Goal: Task Accomplishment & Management: Manage account settings

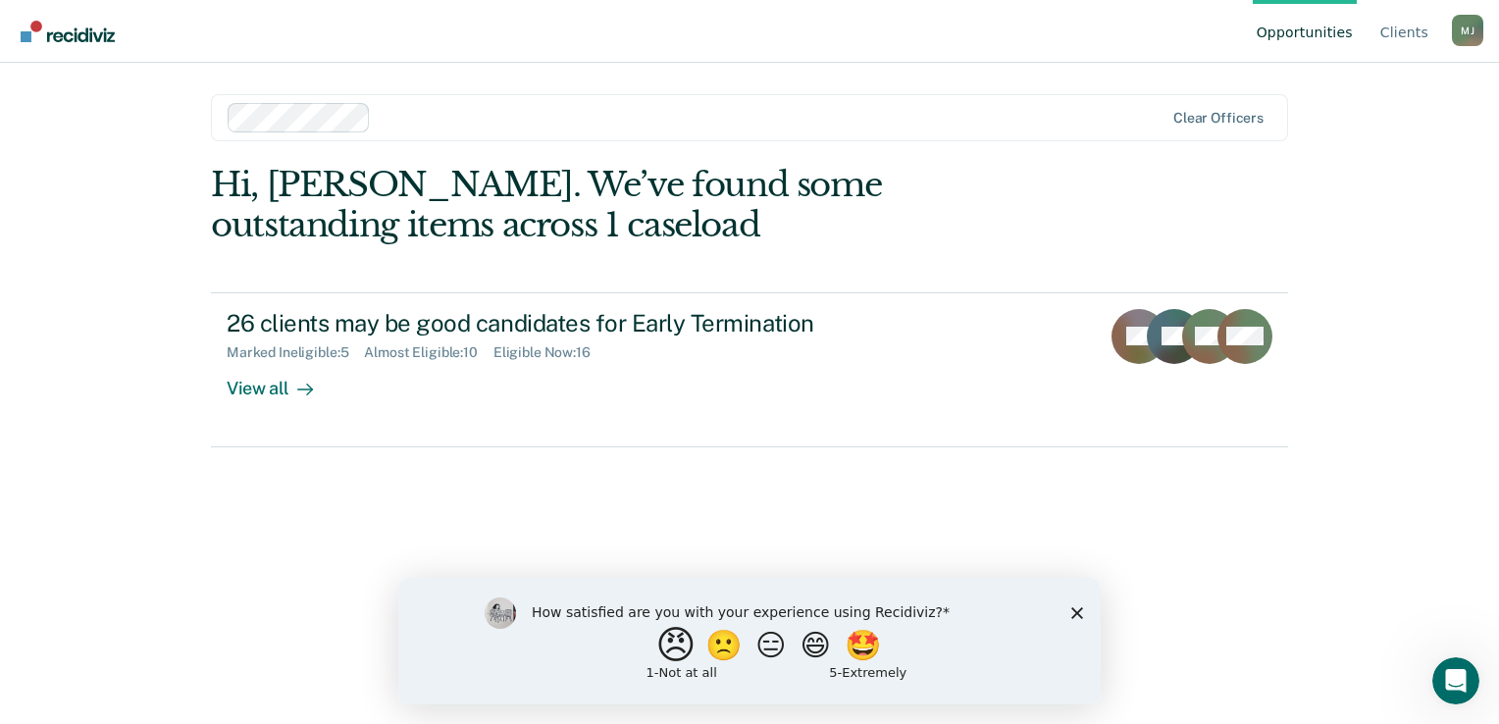
click at [663, 656] on button "😠" at bounding box center [678, 644] width 46 height 39
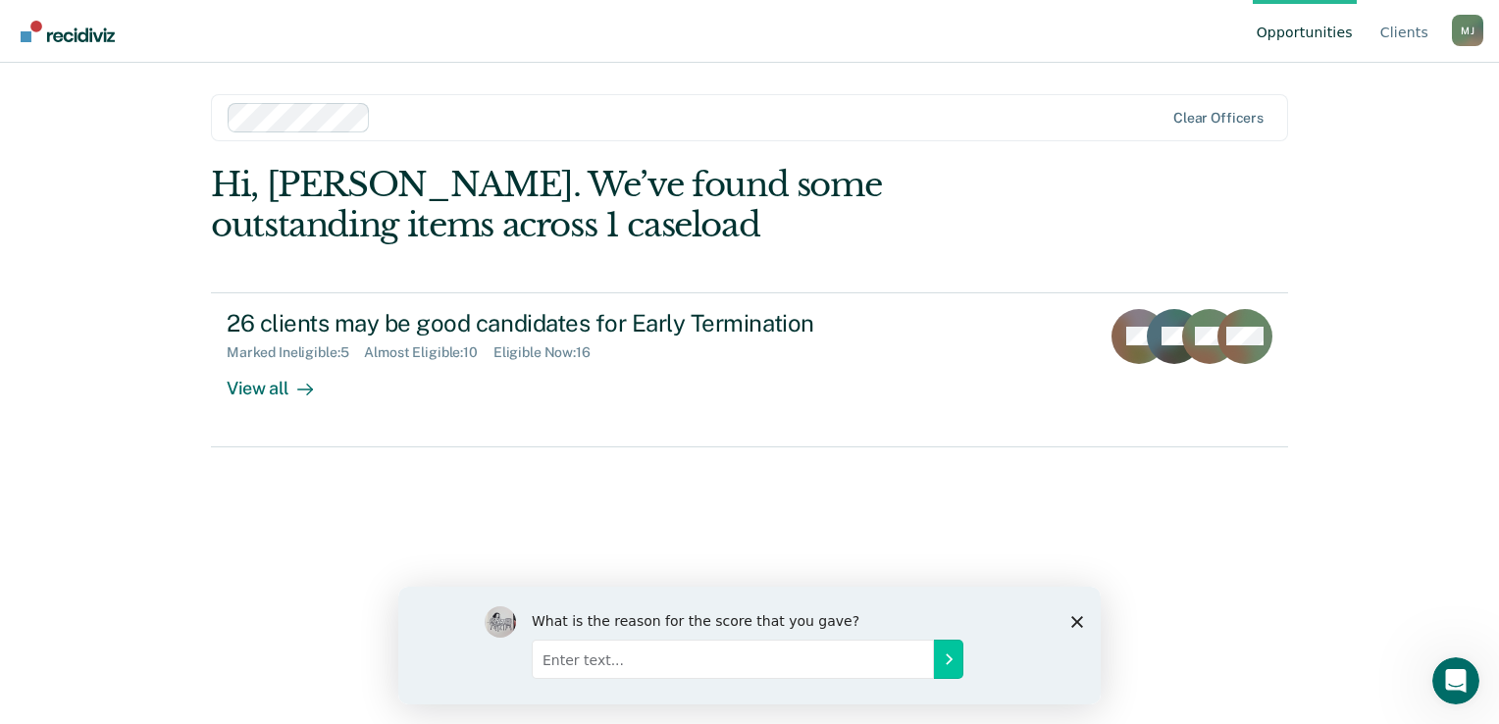
click at [1077, 619] on polygon "Close survey" at bounding box center [1077, 621] width 12 height 12
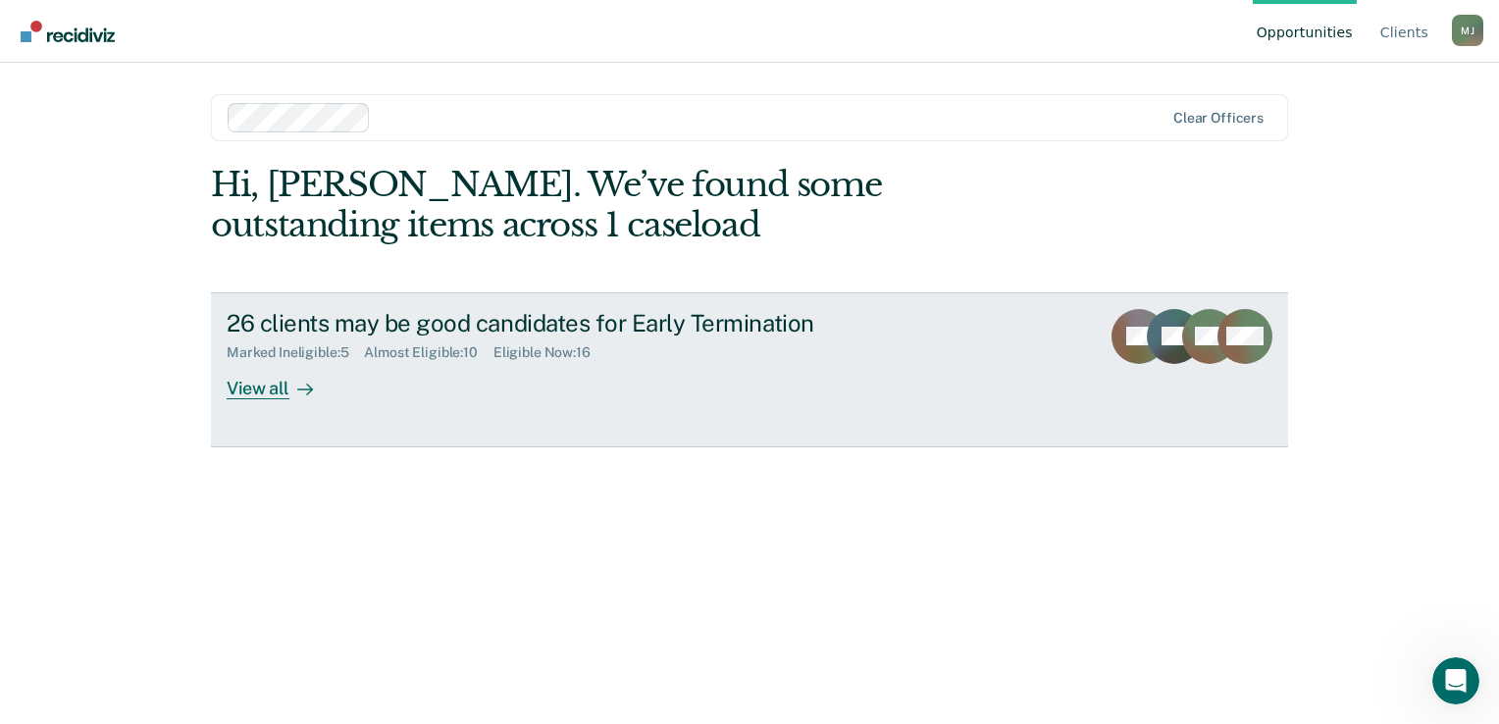
click at [262, 383] on div "View all" at bounding box center [282, 380] width 110 height 38
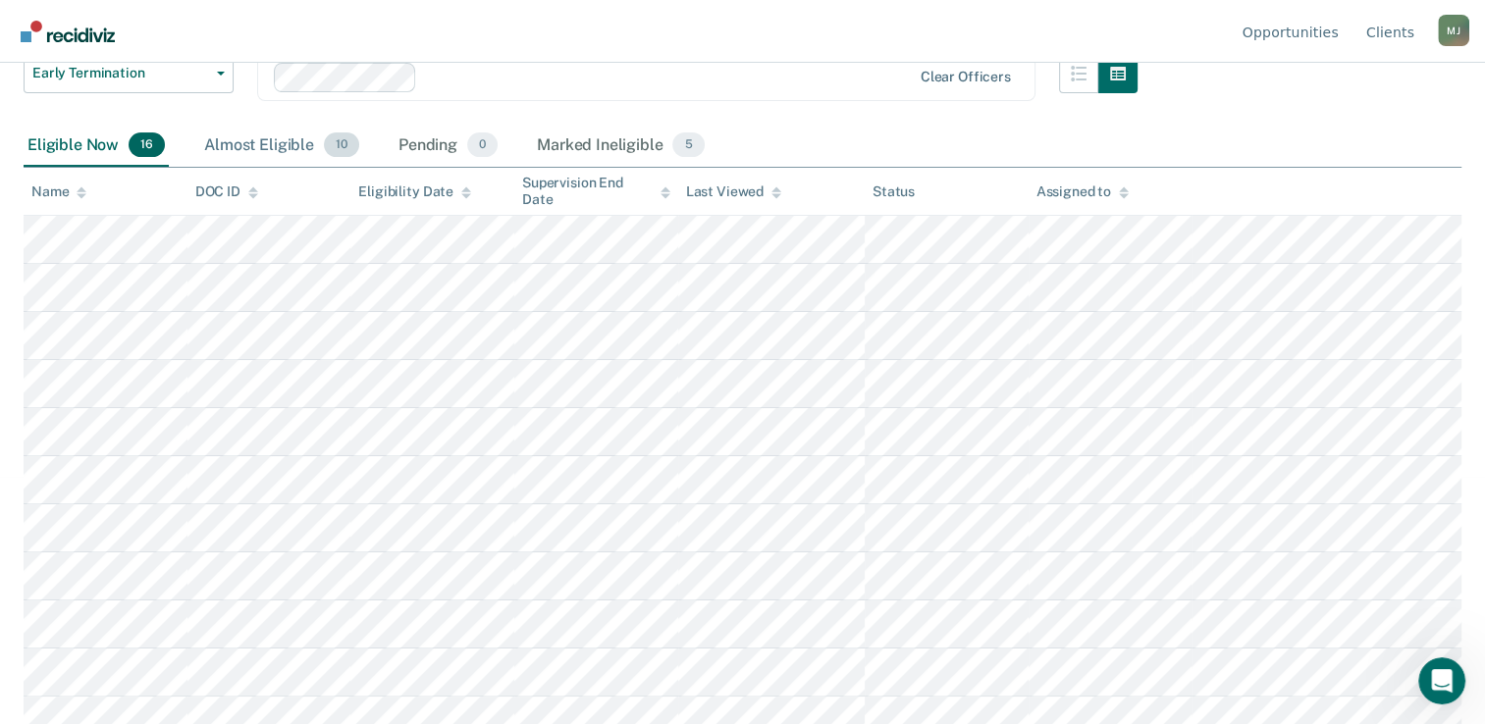
scroll to position [294, 0]
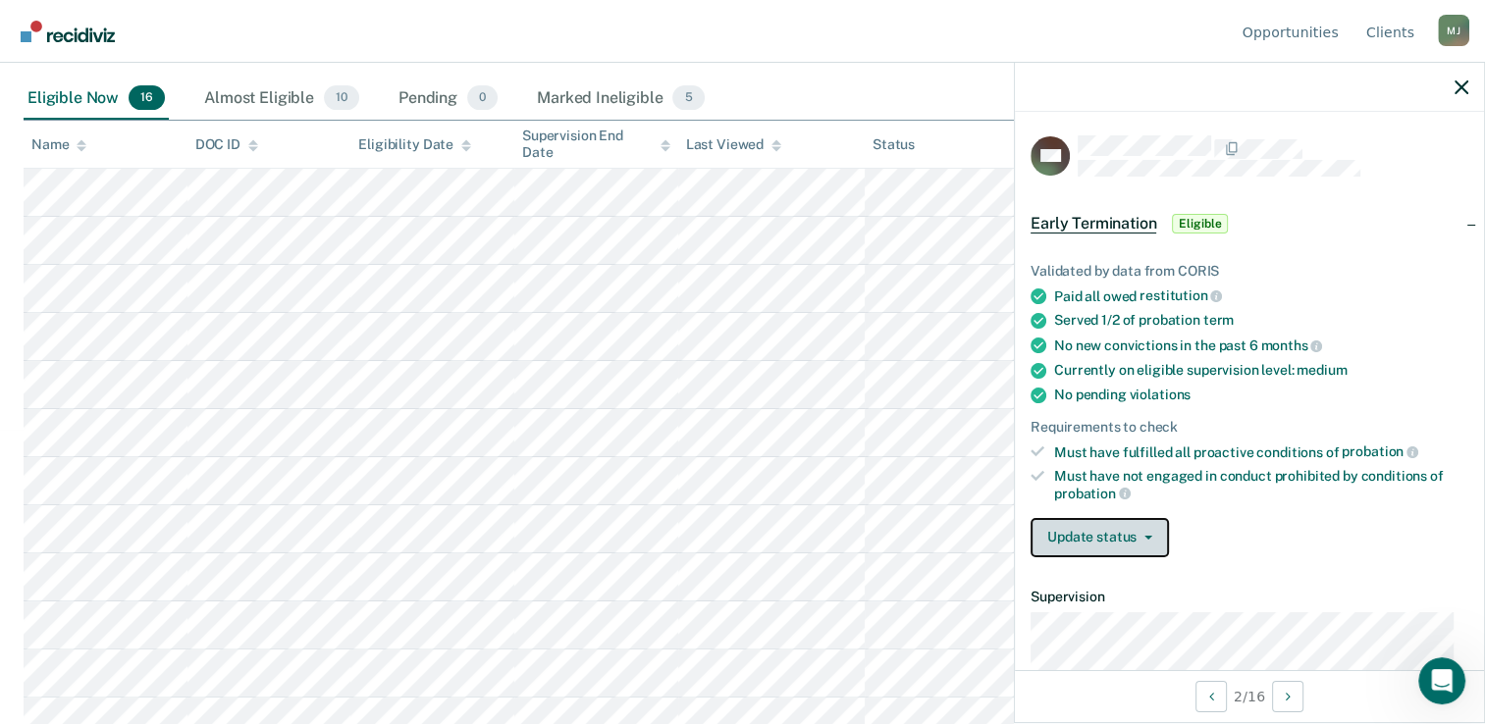
click at [1146, 528] on button "Update status" at bounding box center [1099, 537] width 138 height 39
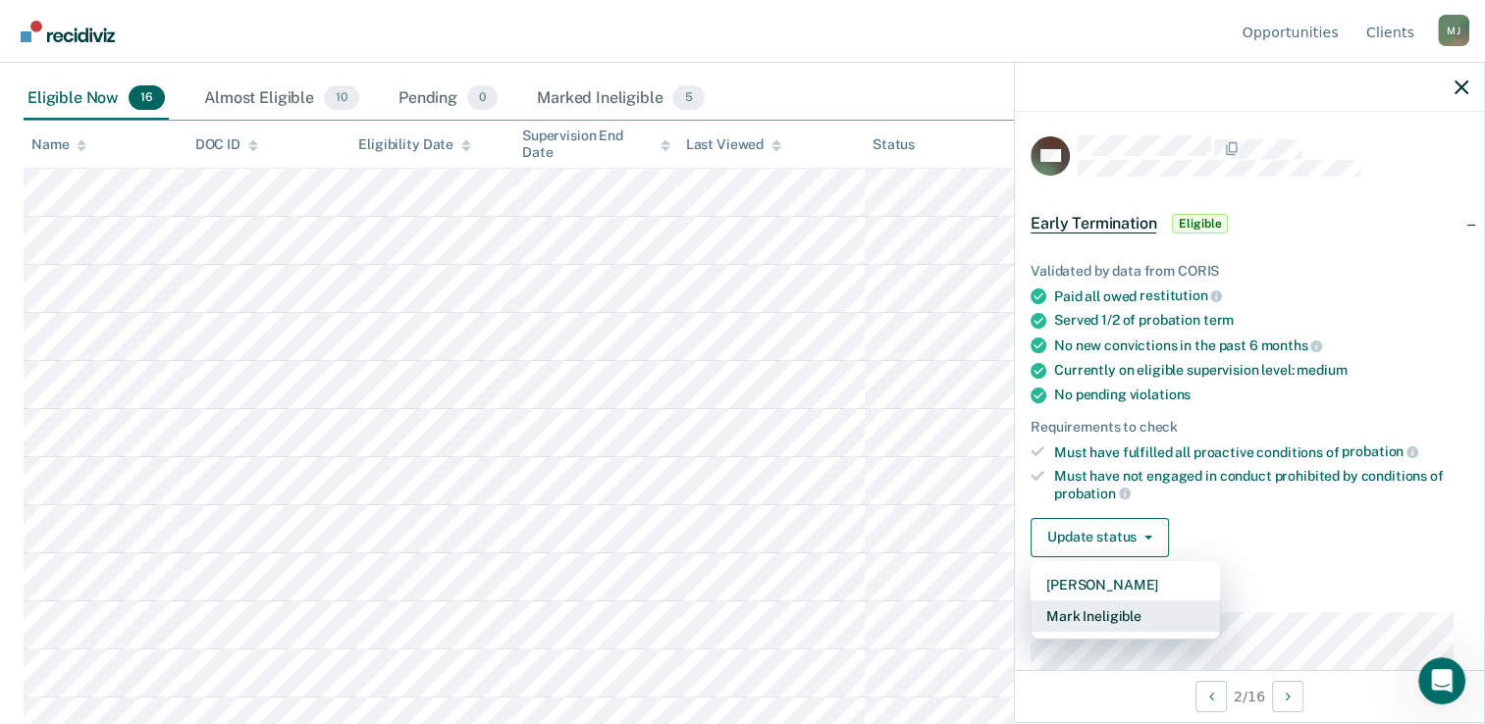
click at [1123, 622] on button "Mark Ineligible" at bounding box center [1124, 615] width 189 height 31
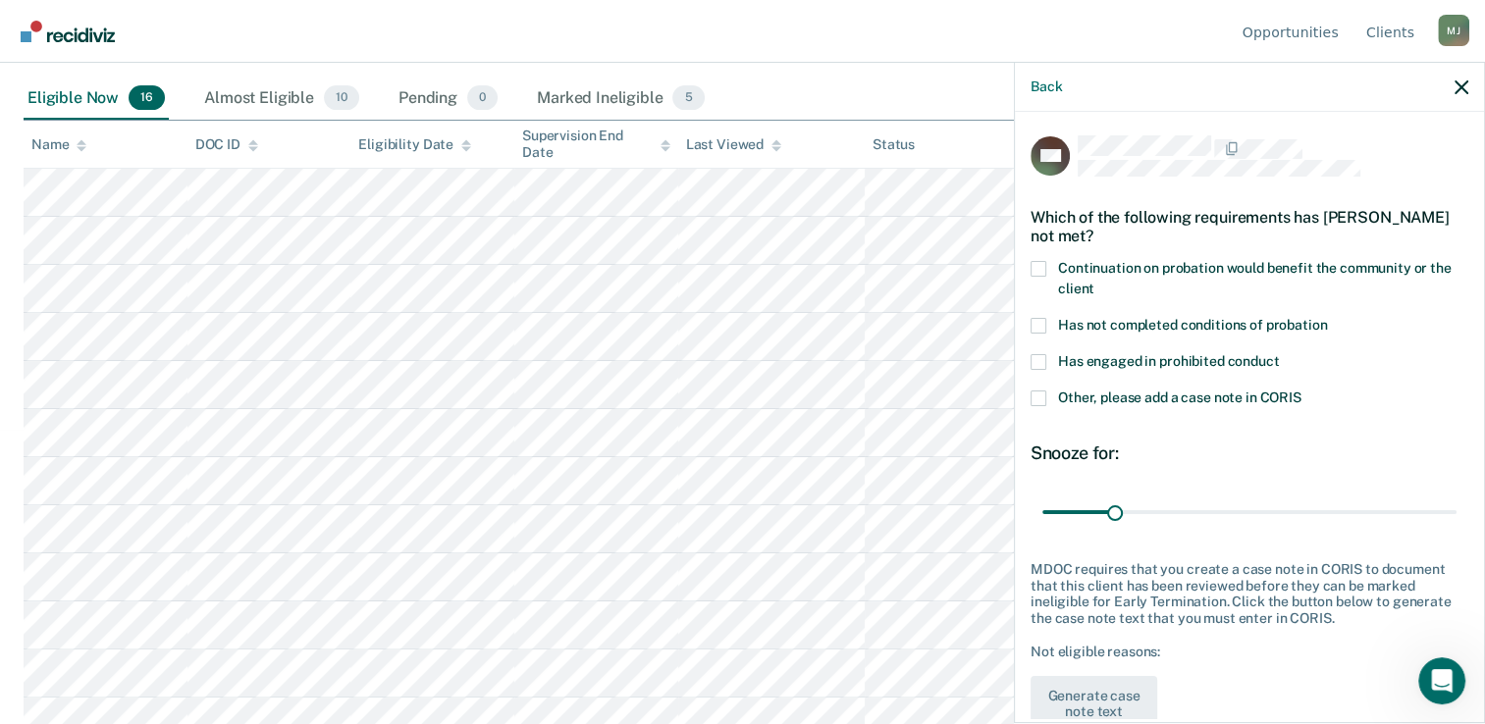
click at [1036, 394] on span at bounding box center [1038, 399] width 16 height 16
click at [1301, 391] on input "Other, please add a case note in CORIS" at bounding box center [1301, 391] width 0 height 0
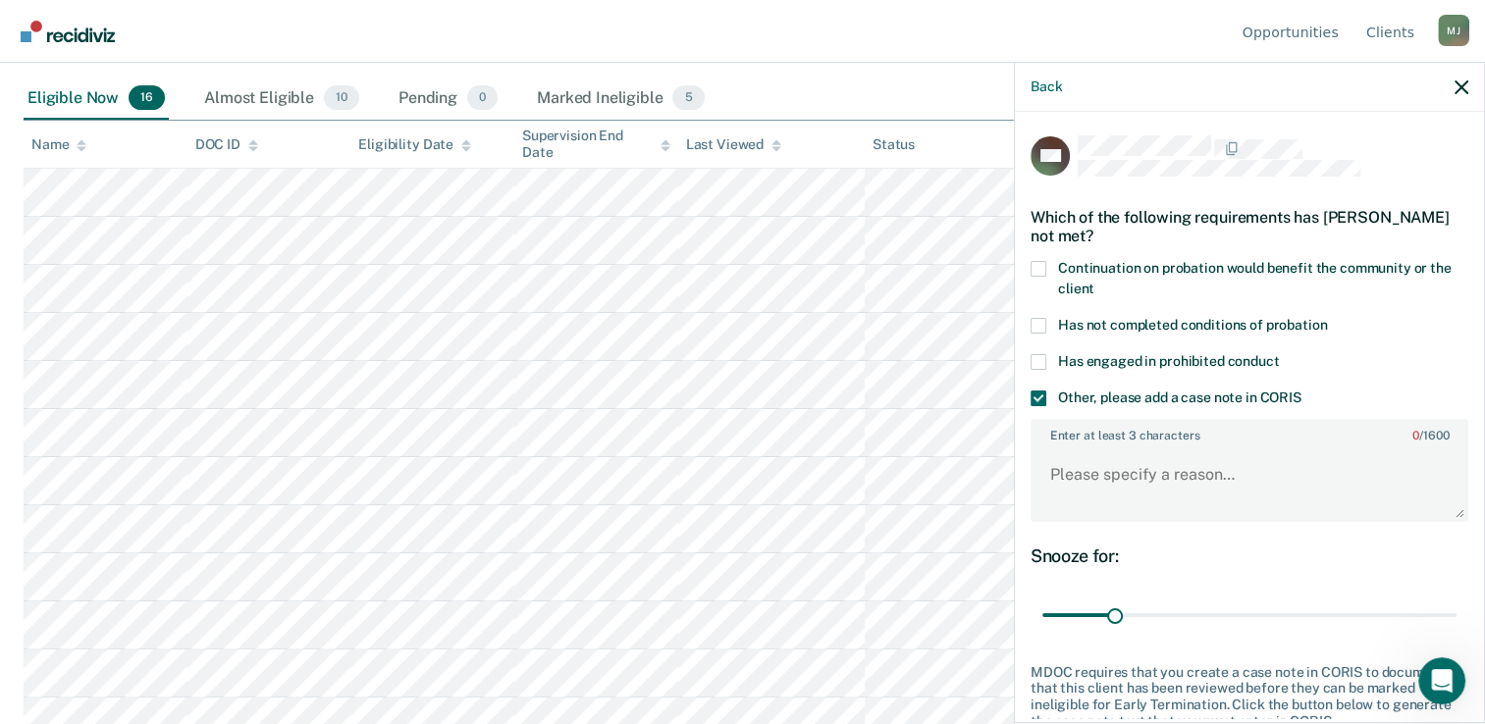
click at [1043, 263] on span at bounding box center [1038, 269] width 16 height 16
click at [1094, 282] on input "Continuation on probation would benefit the community or the client" at bounding box center [1094, 282] width 0 height 0
click at [1036, 324] on span at bounding box center [1038, 326] width 16 height 16
click at [1327, 318] on input "Has not completed conditions of probation" at bounding box center [1327, 318] width 0 height 0
click at [1064, 471] on textarea "Enter at least 3 characters 0 / 1600" at bounding box center [1249, 483] width 434 height 73
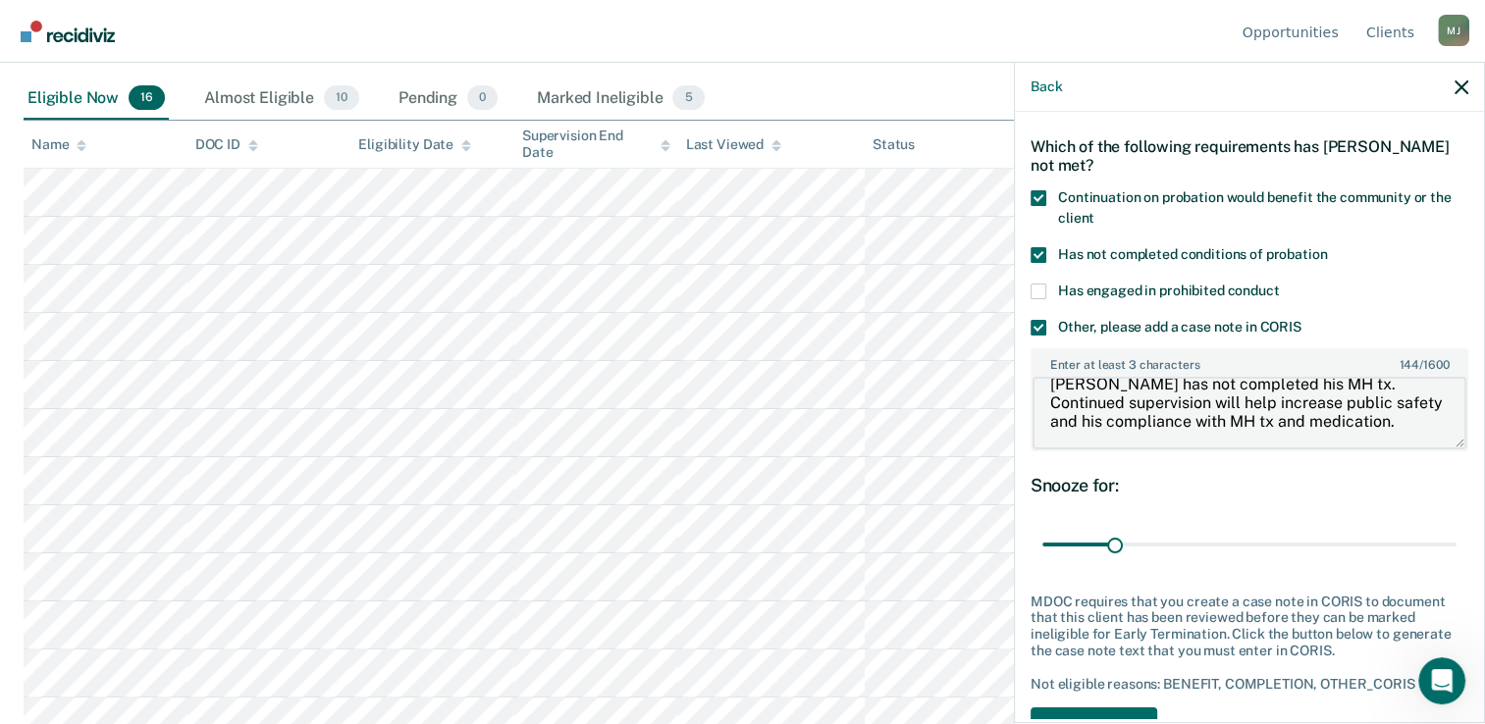
scroll to position [146, 0]
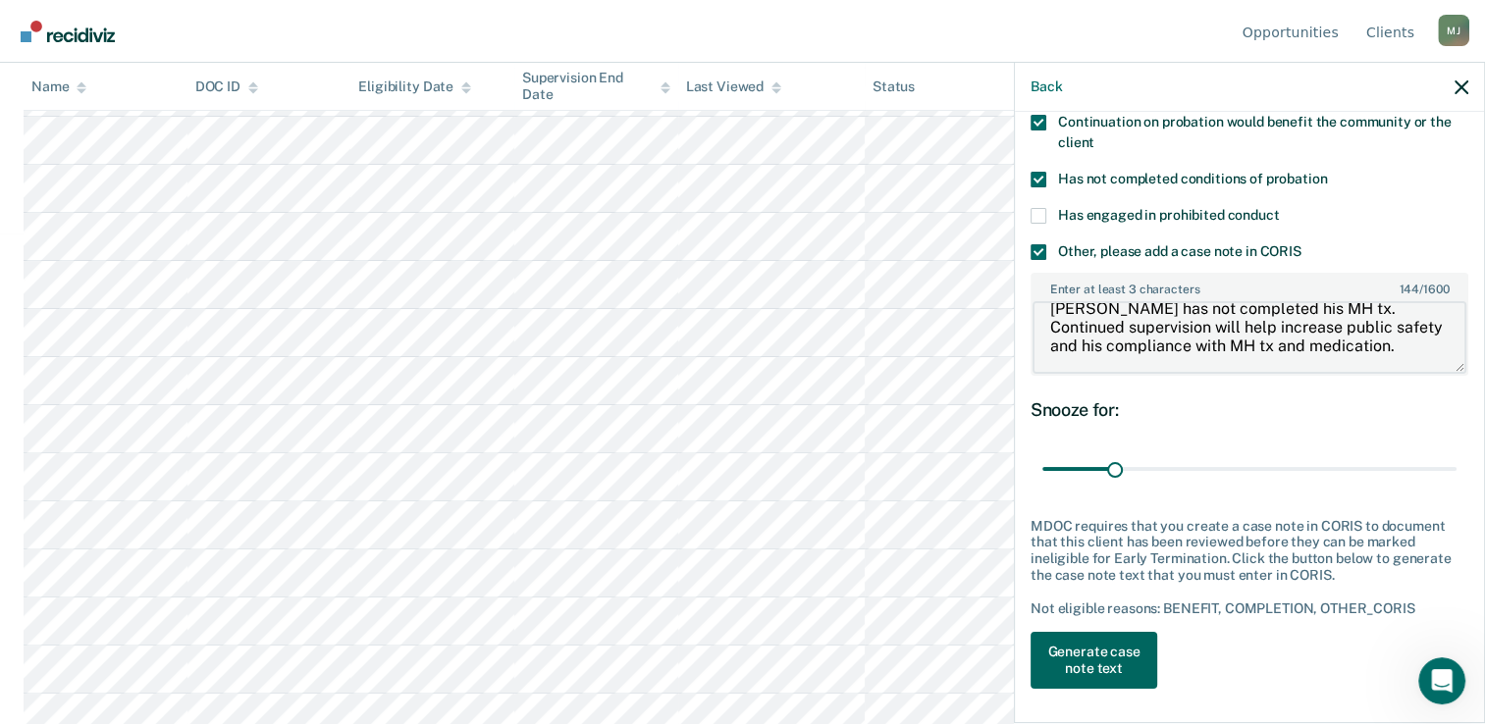
type textarea "[PERSON_NAME] has not completed his MH tx. Continued supervision will help incr…"
click at [1100, 659] on button "Generate case note text" at bounding box center [1093, 660] width 127 height 57
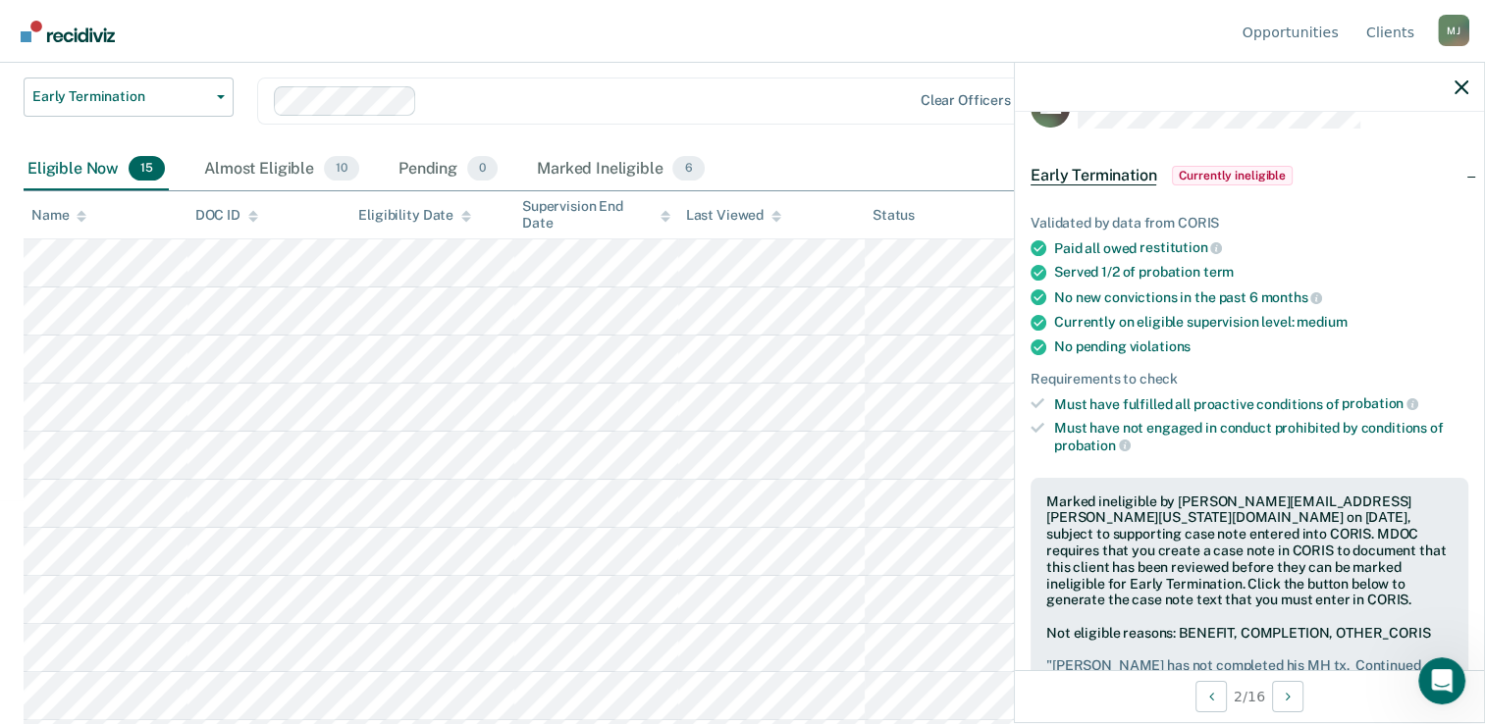
scroll to position [294, 0]
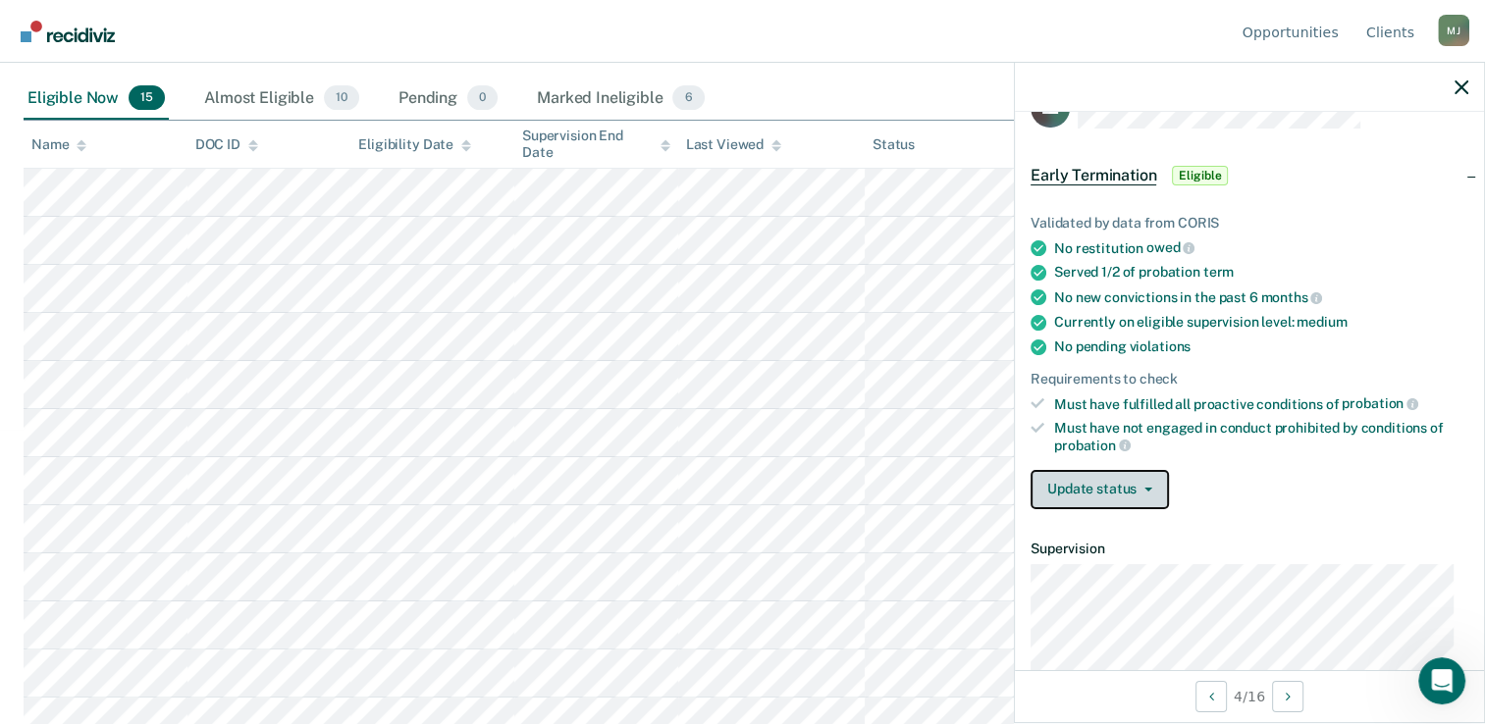
click at [1119, 476] on button "Update status" at bounding box center [1099, 489] width 138 height 39
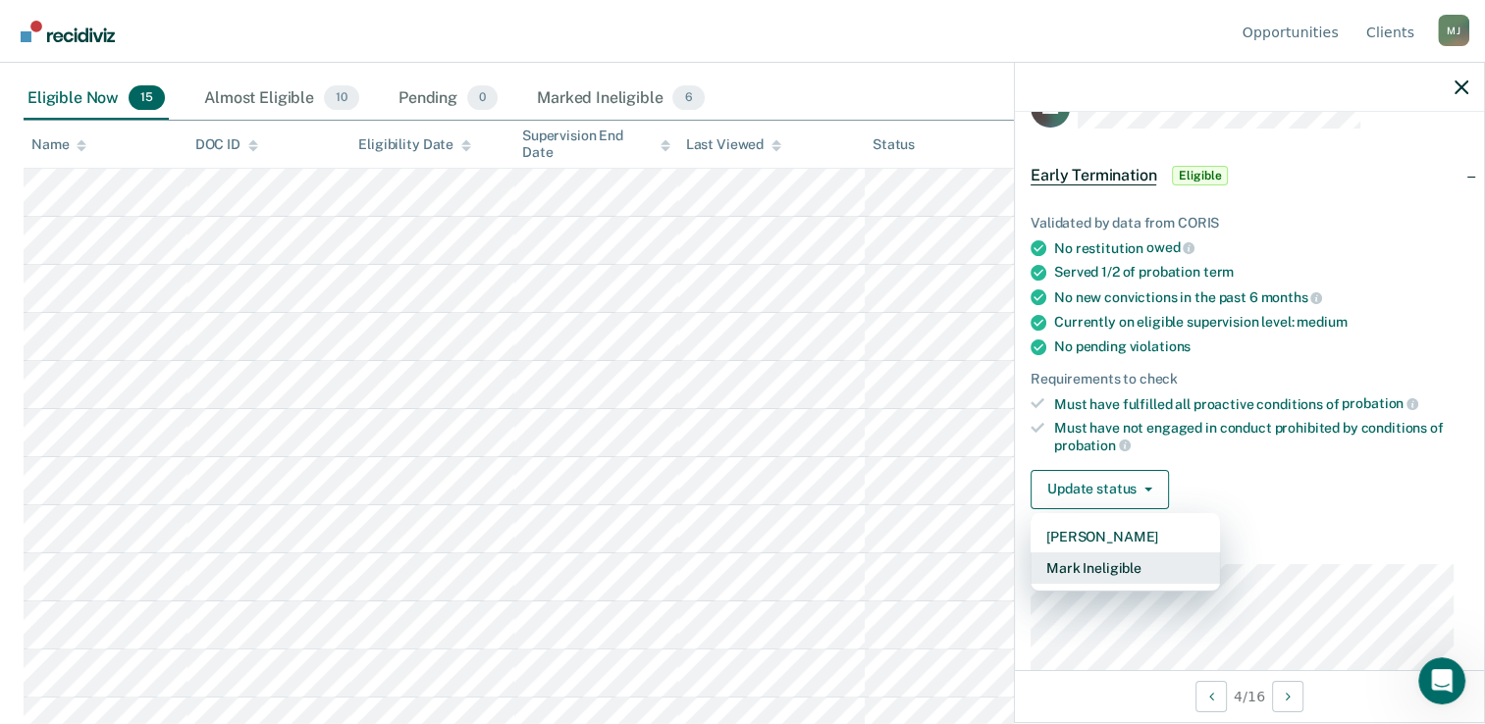
click at [1110, 568] on button "Mark Ineligible" at bounding box center [1124, 567] width 189 height 31
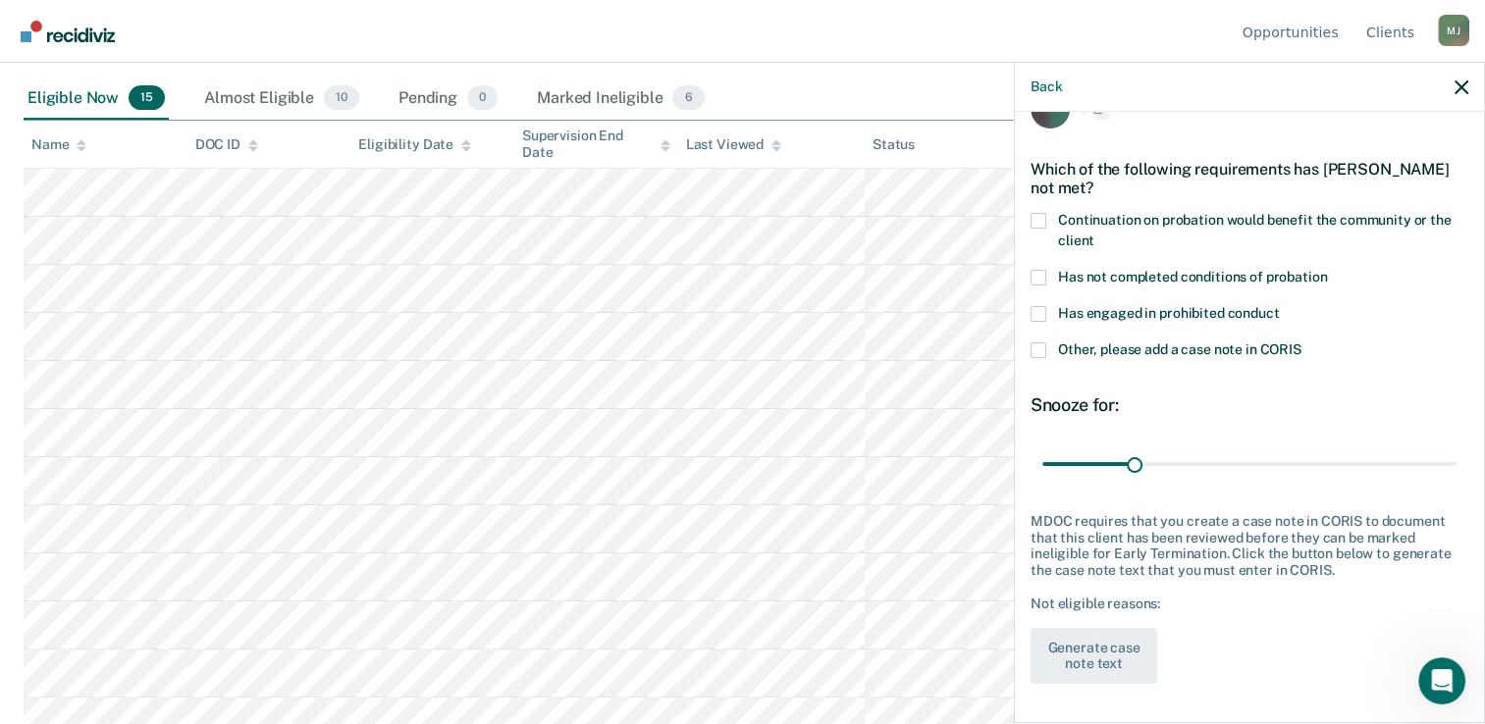
scroll to position [45, 0]
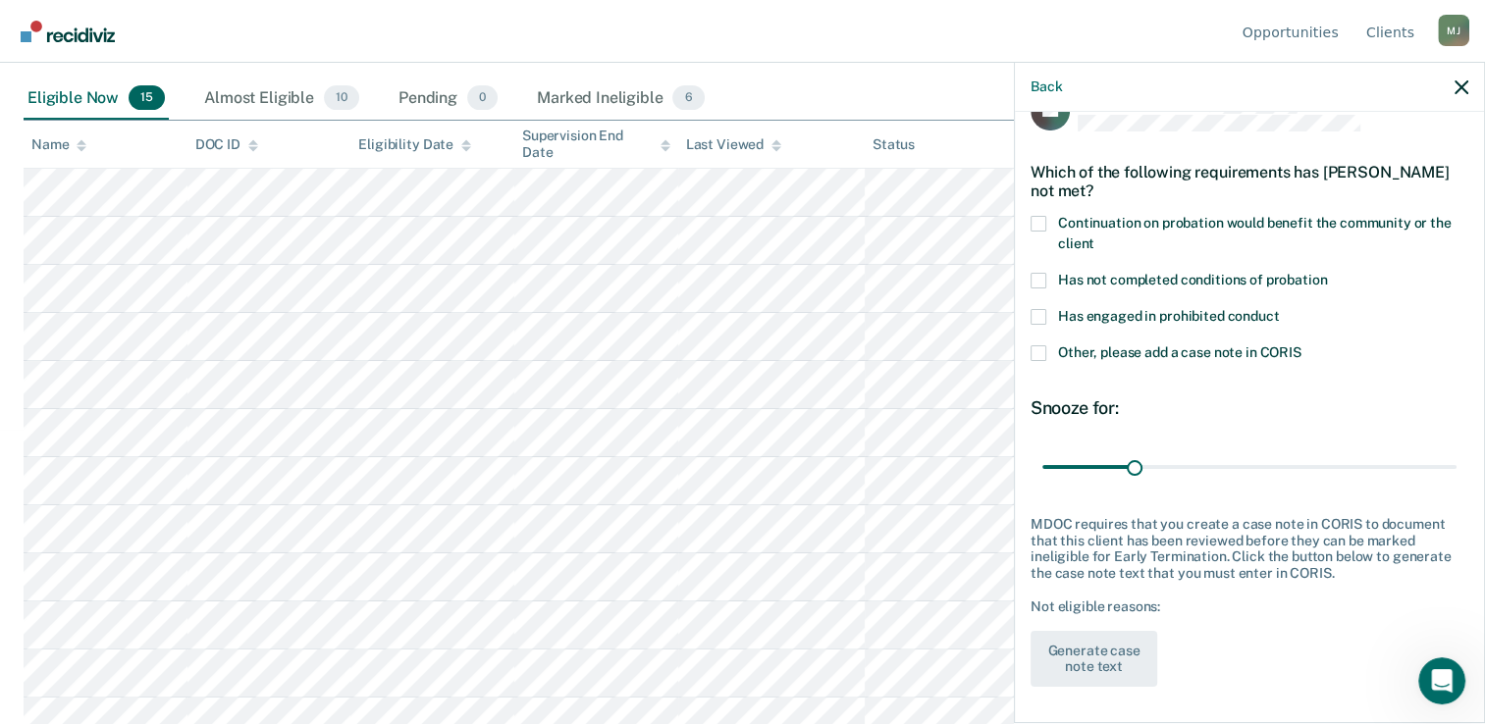
click at [1038, 274] on span at bounding box center [1038, 281] width 16 height 16
click at [1327, 273] on input "Has not completed conditions of probation" at bounding box center [1327, 273] width 0 height 0
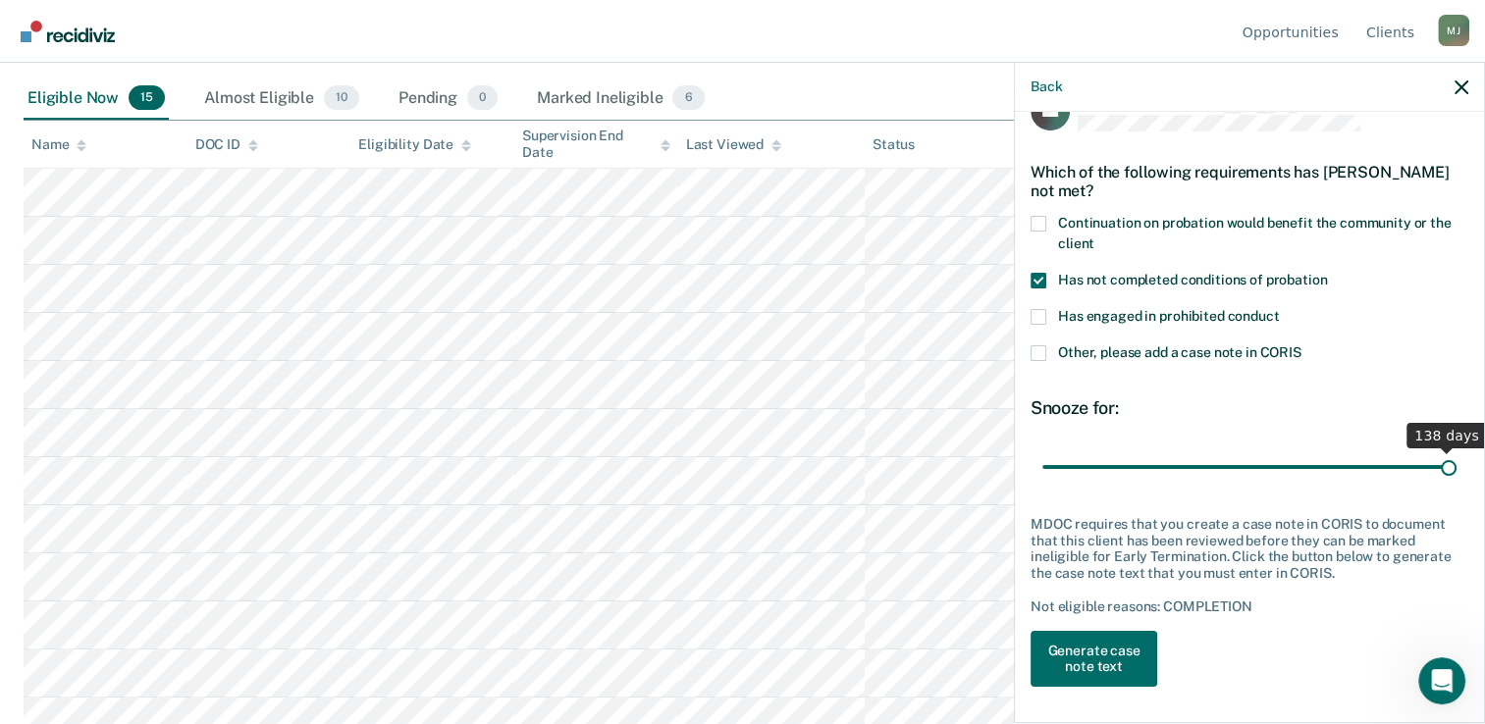
drag, startPoint x: 1127, startPoint y: 465, endPoint x: 1502, endPoint y: 476, distance: 375.0
type input "138"
click at [1456, 476] on input "range" at bounding box center [1249, 467] width 414 height 34
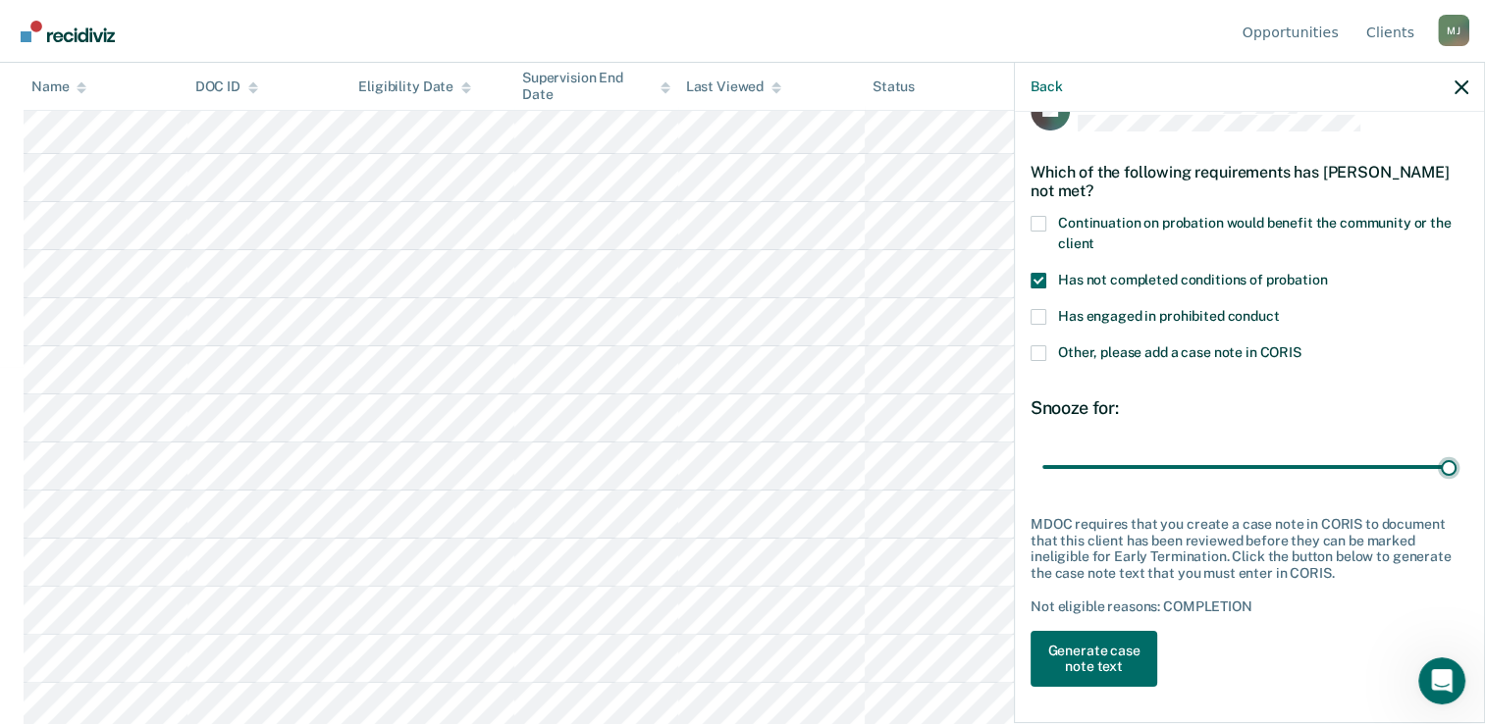
scroll to position [392, 0]
click at [1076, 669] on button "Generate case note text" at bounding box center [1093, 659] width 127 height 57
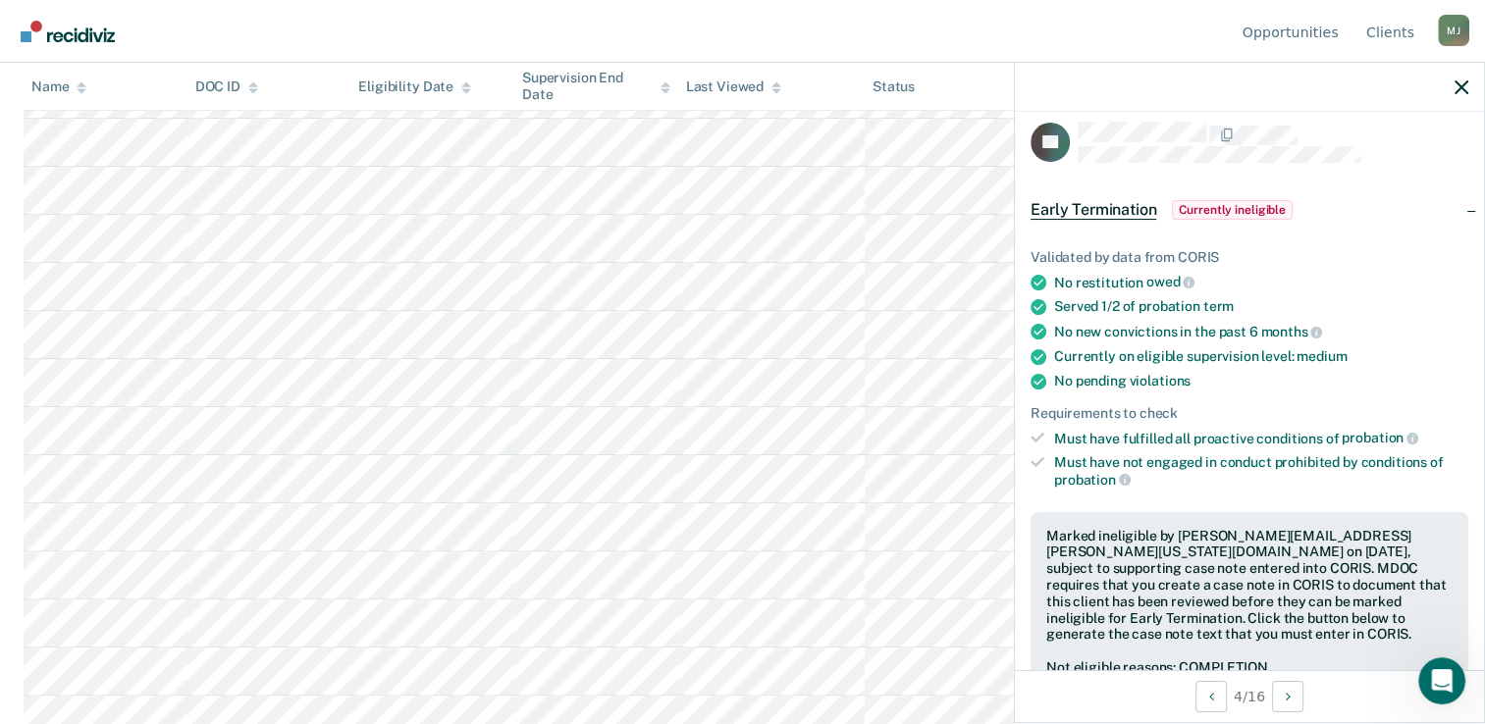
scroll to position [0, 0]
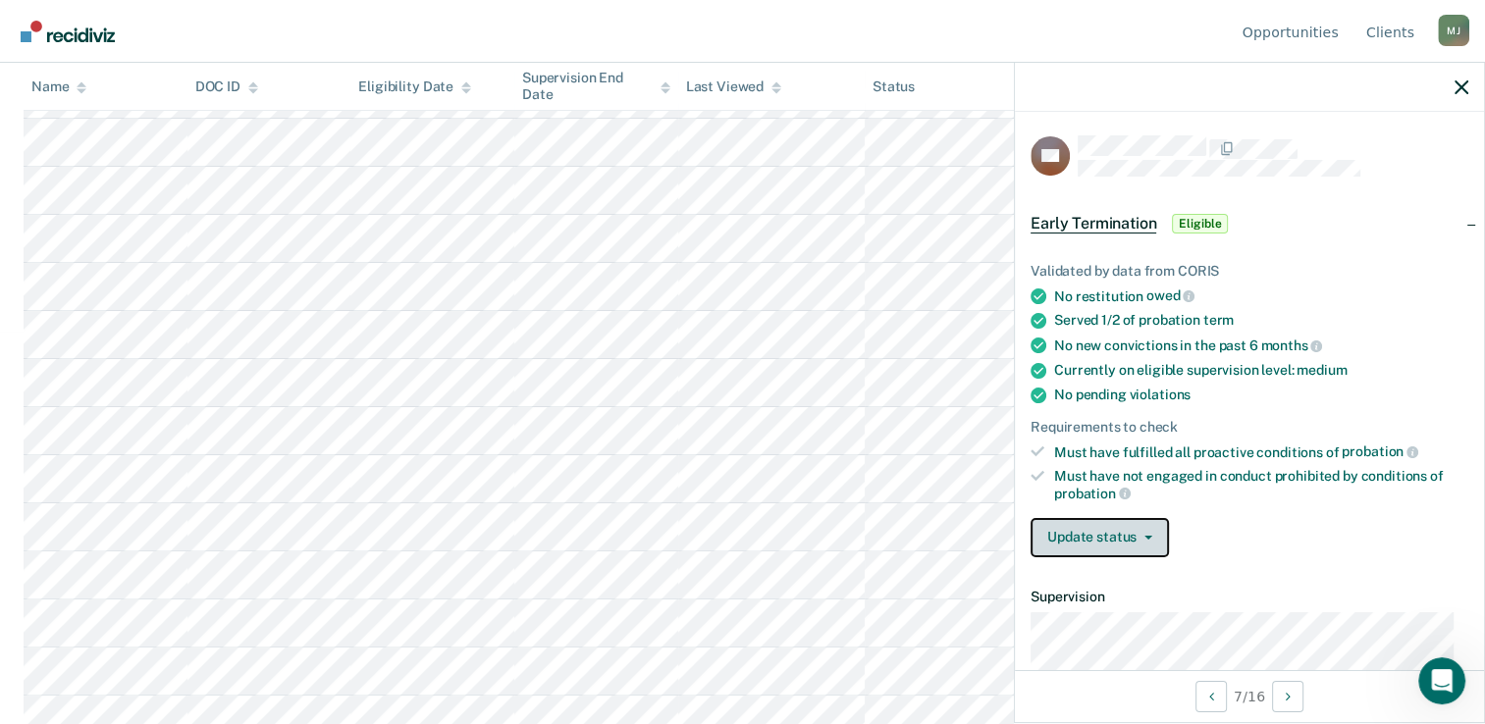
click at [1144, 536] on icon "button" at bounding box center [1148, 538] width 8 height 4
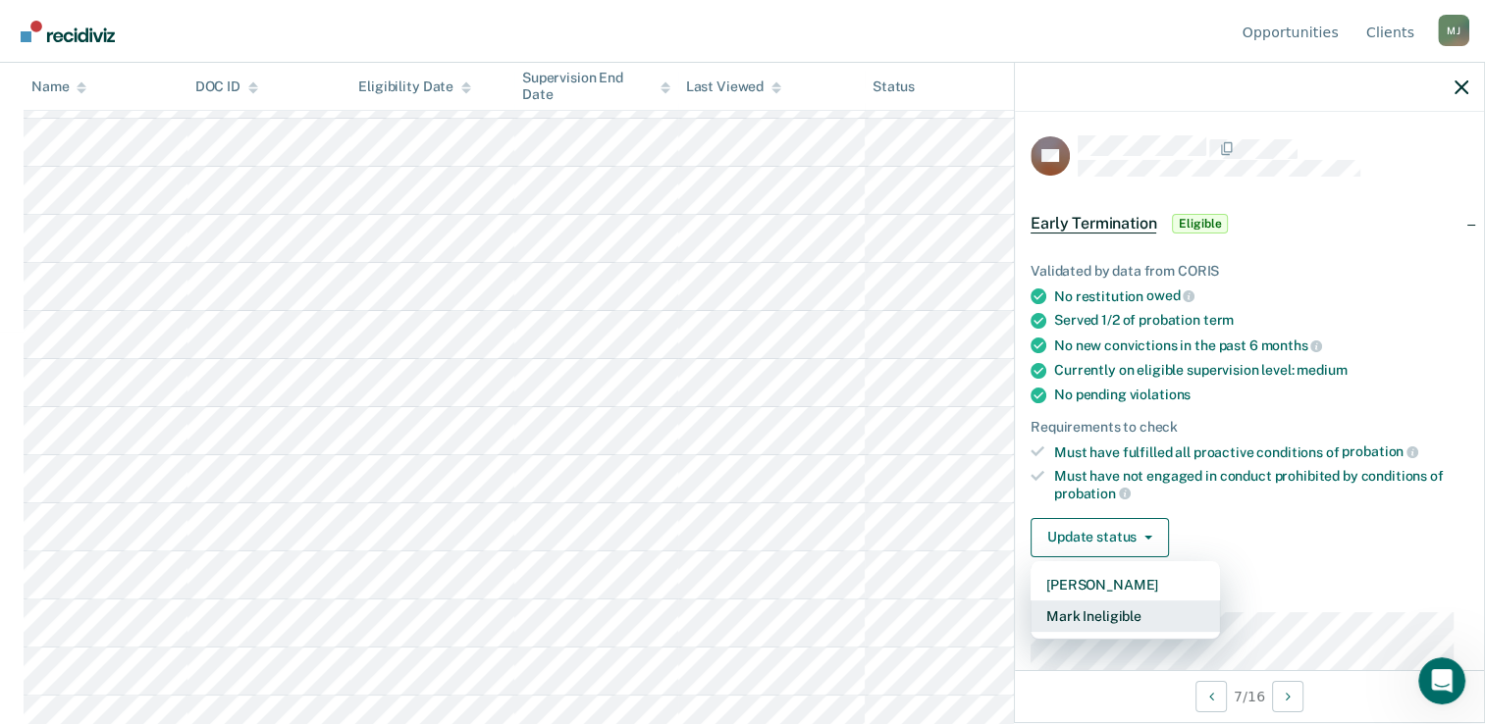
click at [1128, 610] on button "Mark Ineligible" at bounding box center [1124, 615] width 189 height 31
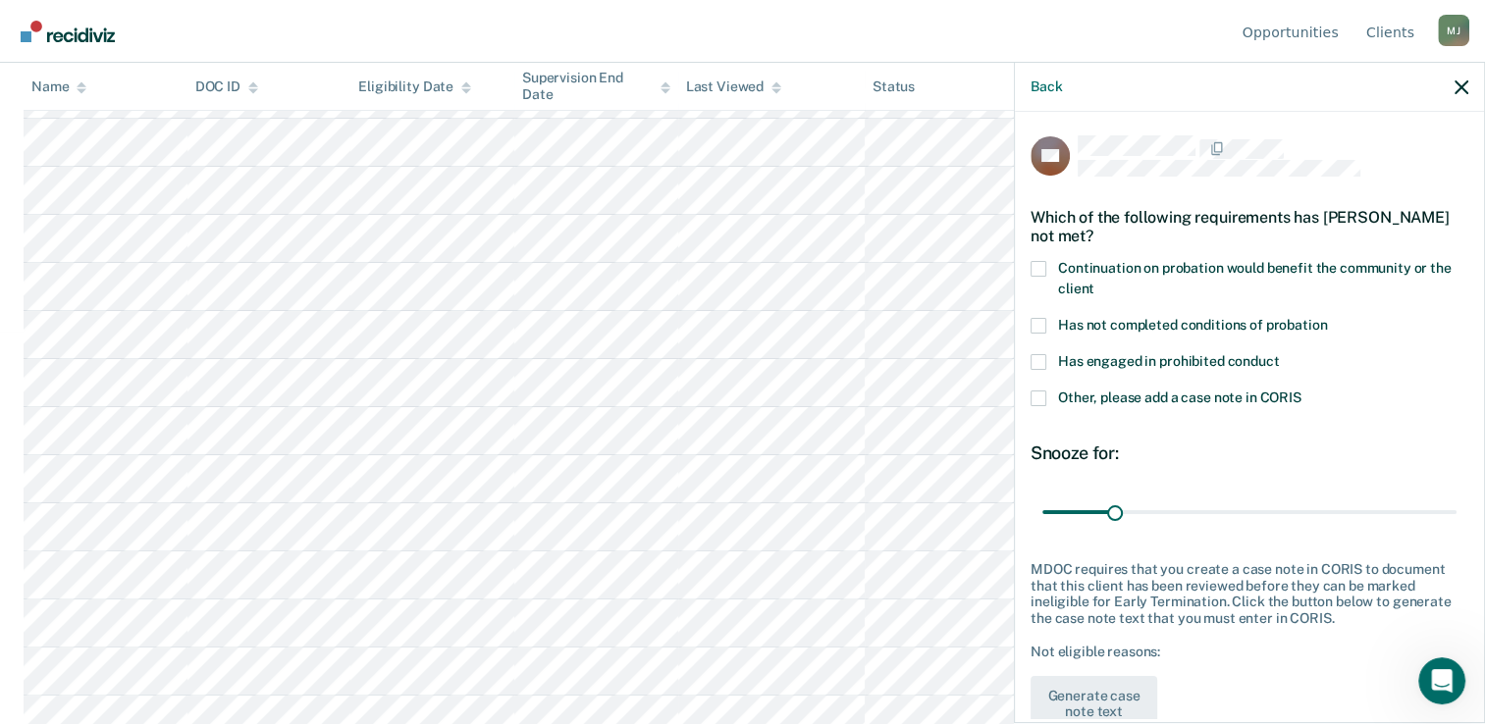
click at [1036, 261] on span at bounding box center [1038, 269] width 16 height 16
click at [1094, 282] on input "Continuation on probation would benefit the community or the client" at bounding box center [1094, 282] width 0 height 0
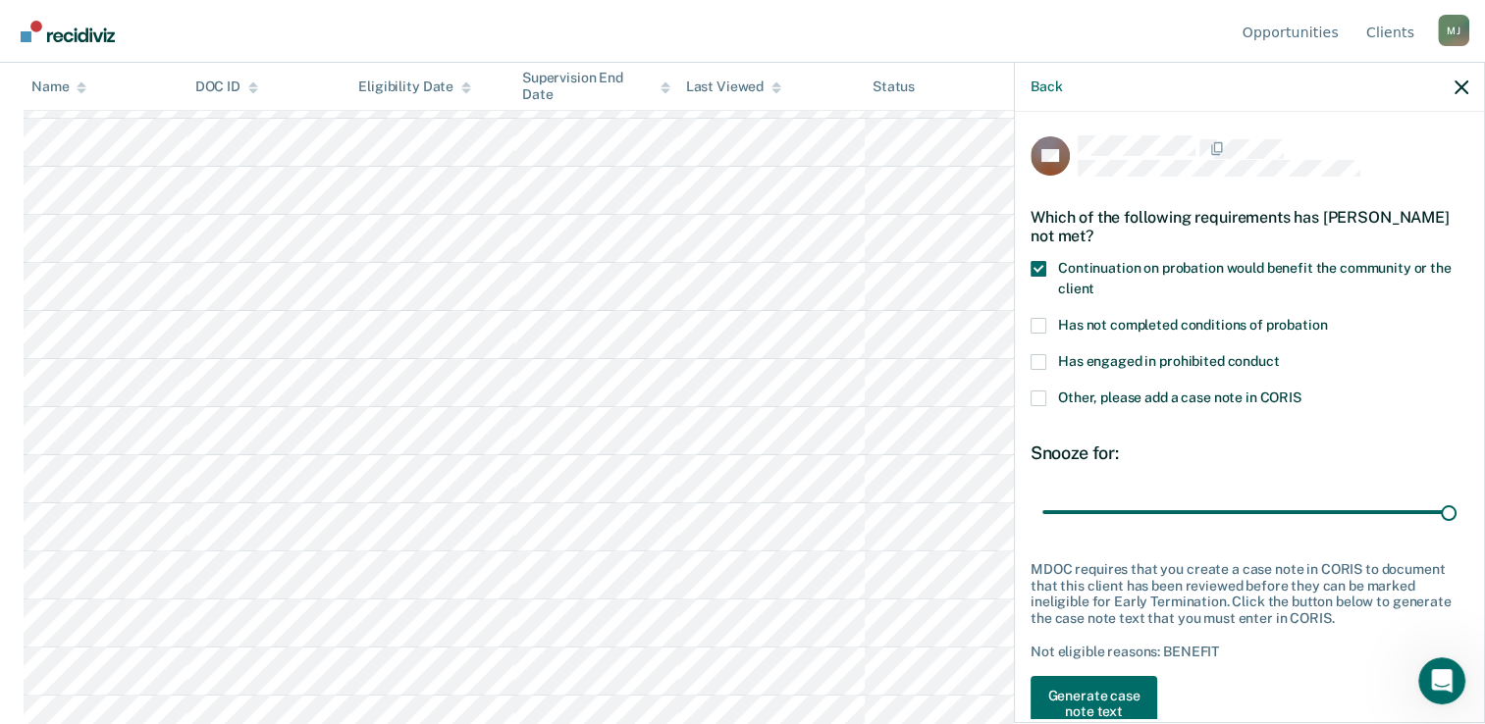
drag, startPoint x: 1110, startPoint y: 512, endPoint x: 1487, endPoint y: 515, distance: 377.8
type input "180"
click at [1456, 508] on input "range" at bounding box center [1249, 512] width 414 height 34
click at [1072, 704] on button "Generate case note text" at bounding box center [1093, 704] width 127 height 57
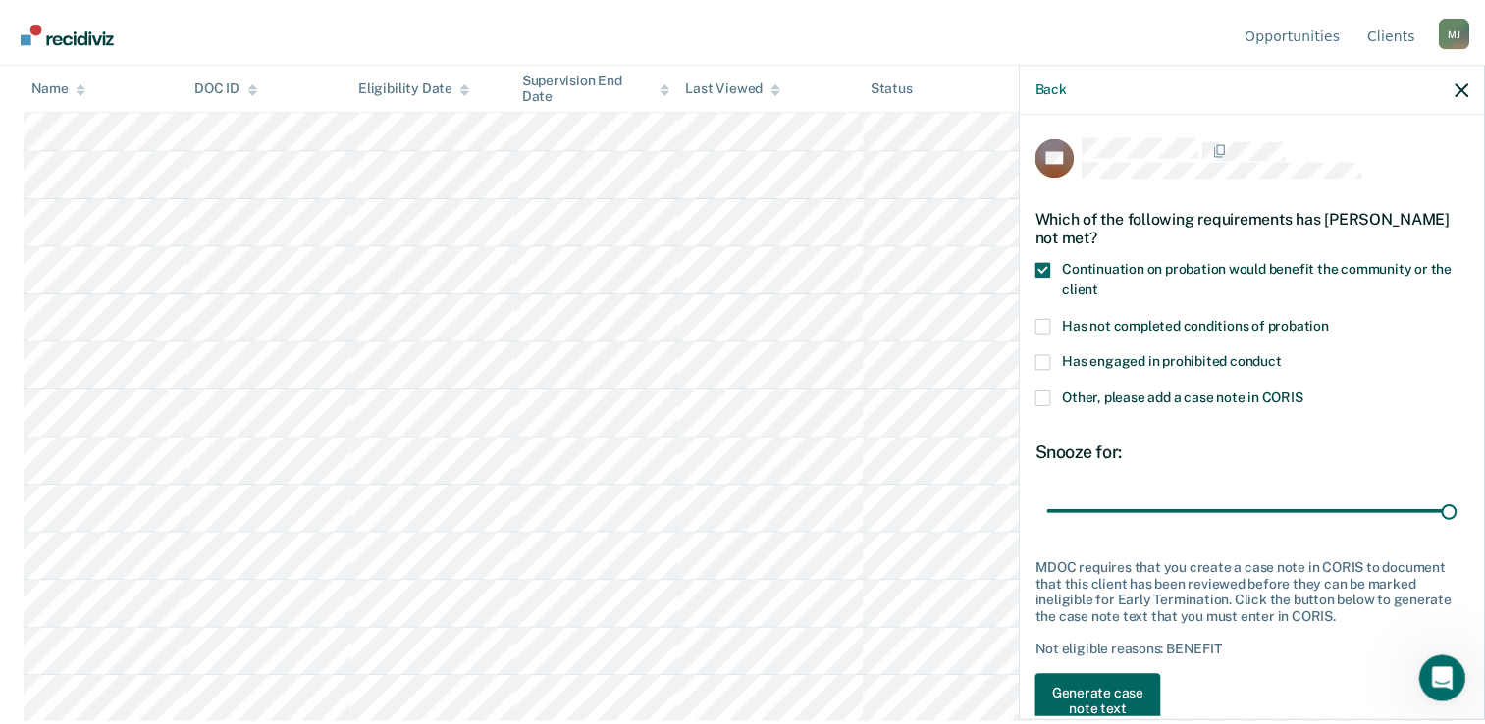
scroll to position [10, 0]
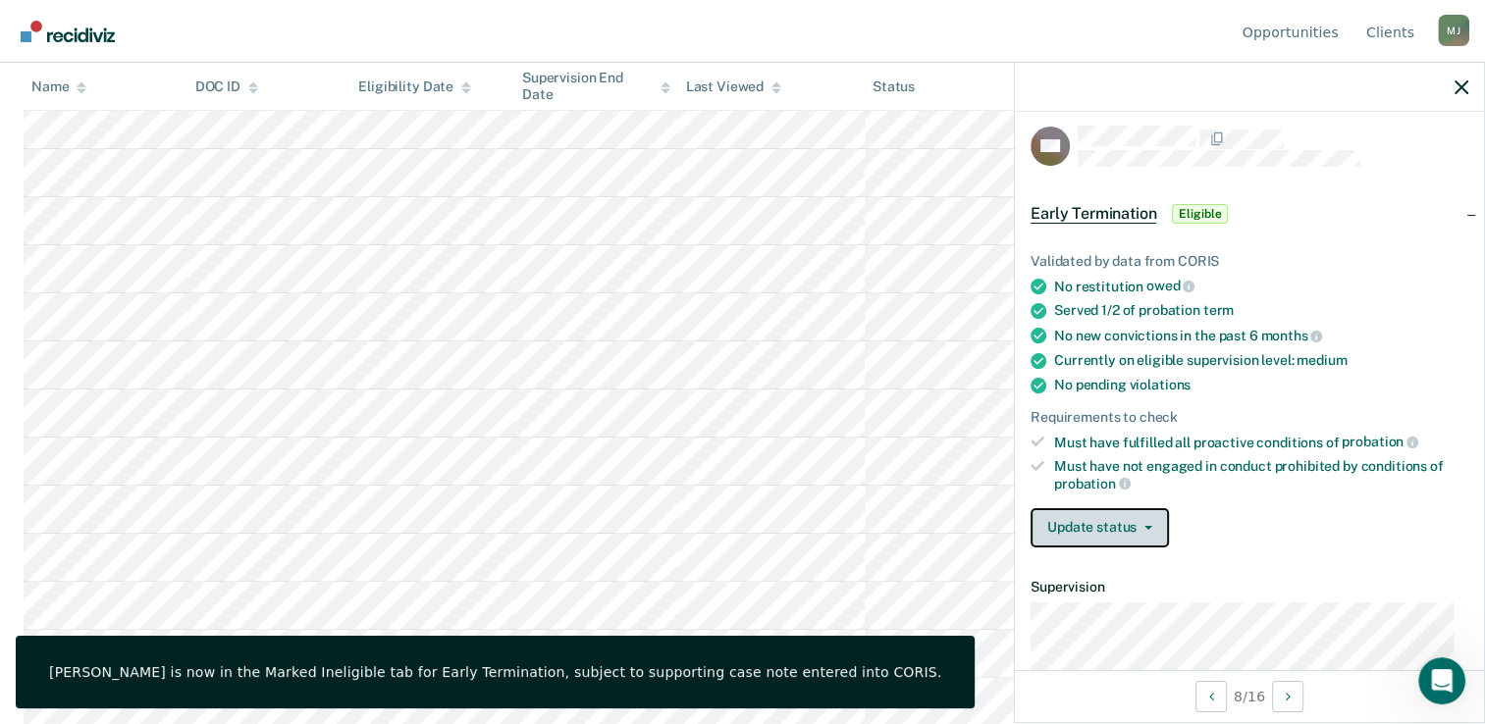
click at [1132, 516] on button "Update status" at bounding box center [1099, 527] width 138 height 39
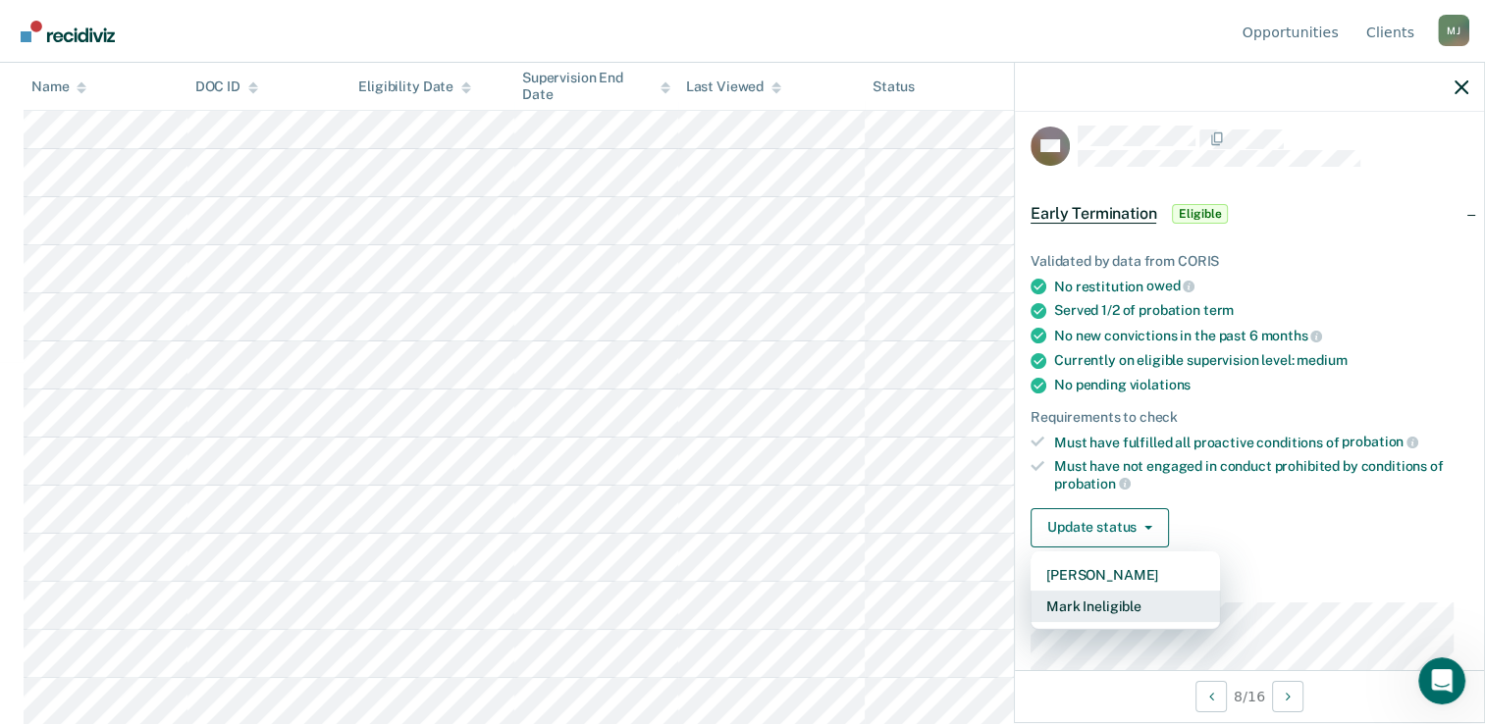
click at [1106, 602] on button "Mark Ineligible" at bounding box center [1124, 606] width 189 height 31
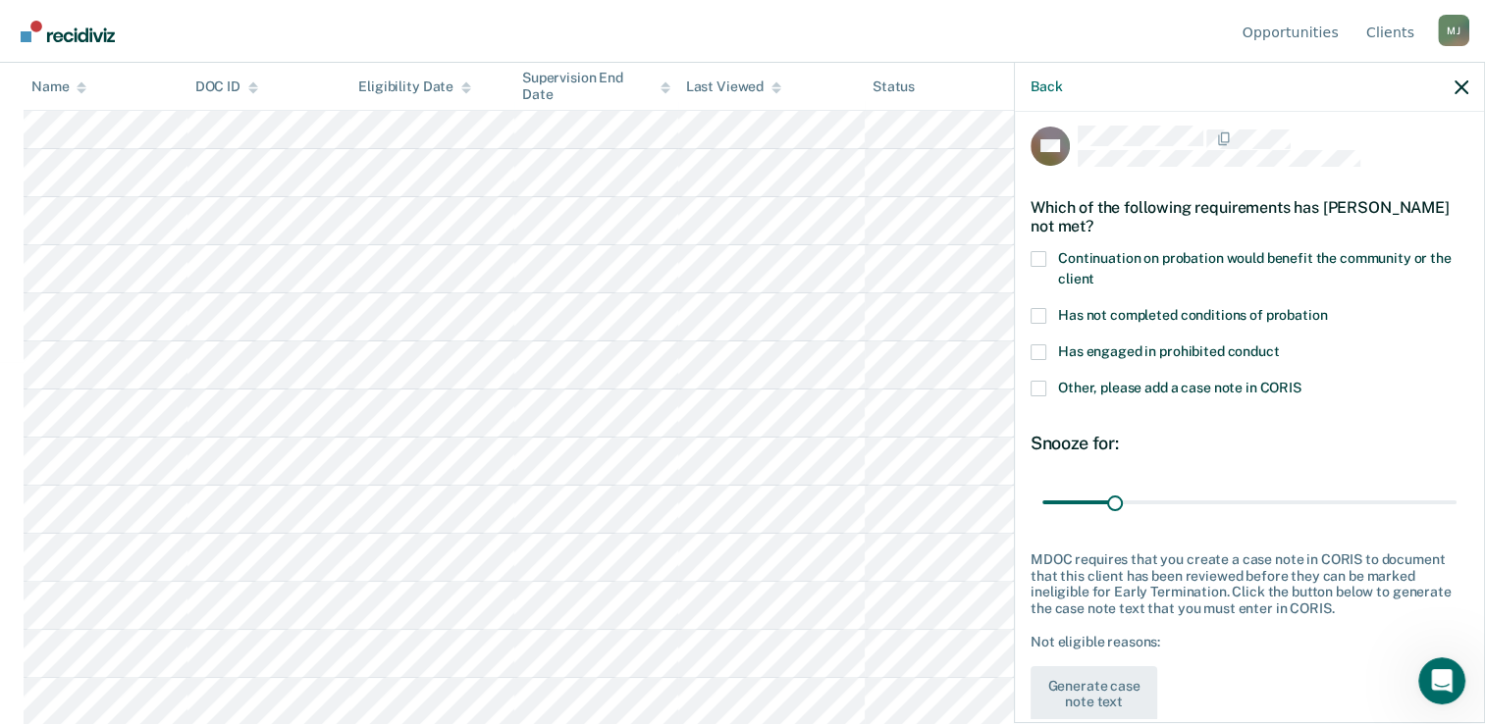
click at [1037, 313] on span at bounding box center [1038, 316] width 16 height 16
click at [1327, 308] on input "Has not completed conditions of probation" at bounding box center [1327, 308] width 0 height 0
click at [1037, 260] on span at bounding box center [1038, 259] width 16 height 16
click at [1094, 272] on input "Continuation on probation would benefit the community or the client" at bounding box center [1094, 272] width 0 height 0
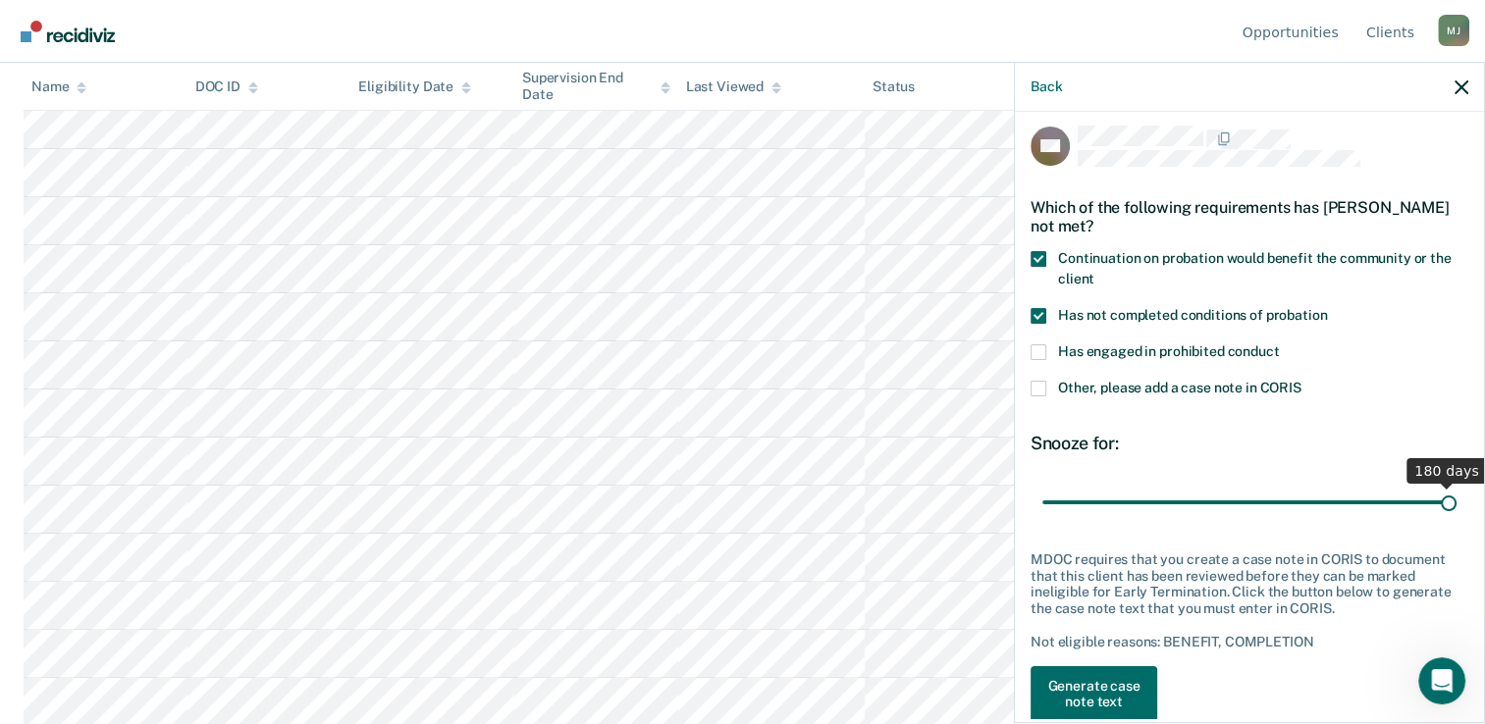
drag, startPoint x: 1111, startPoint y: 497, endPoint x: 1502, endPoint y: 512, distance: 391.8
type input "180"
click at [1456, 512] on input "range" at bounding box center [1249, 503] width 414 height 34
click at [1075, 687] on button "Generate case note text" at bounding box center [1093, 694] width 127 height 57
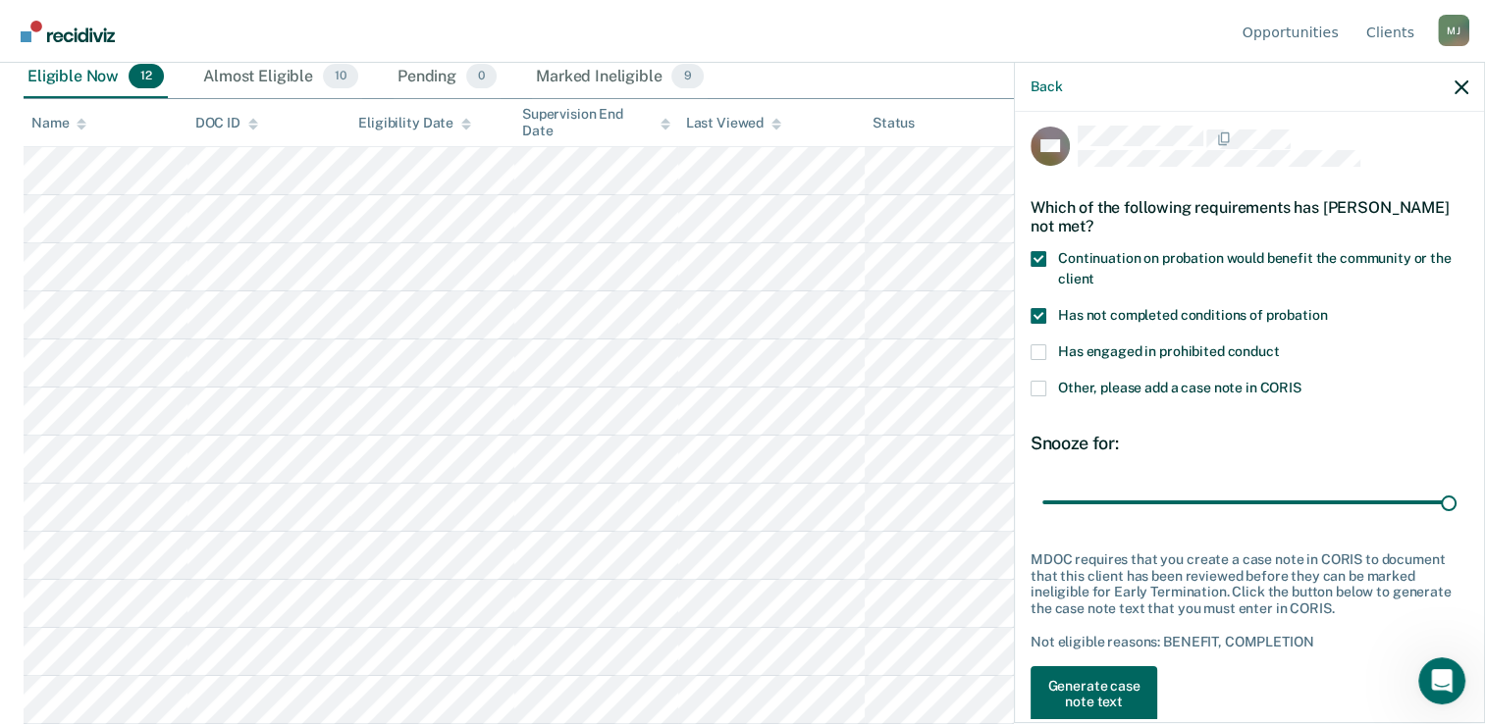
scroll to position [314, 0]
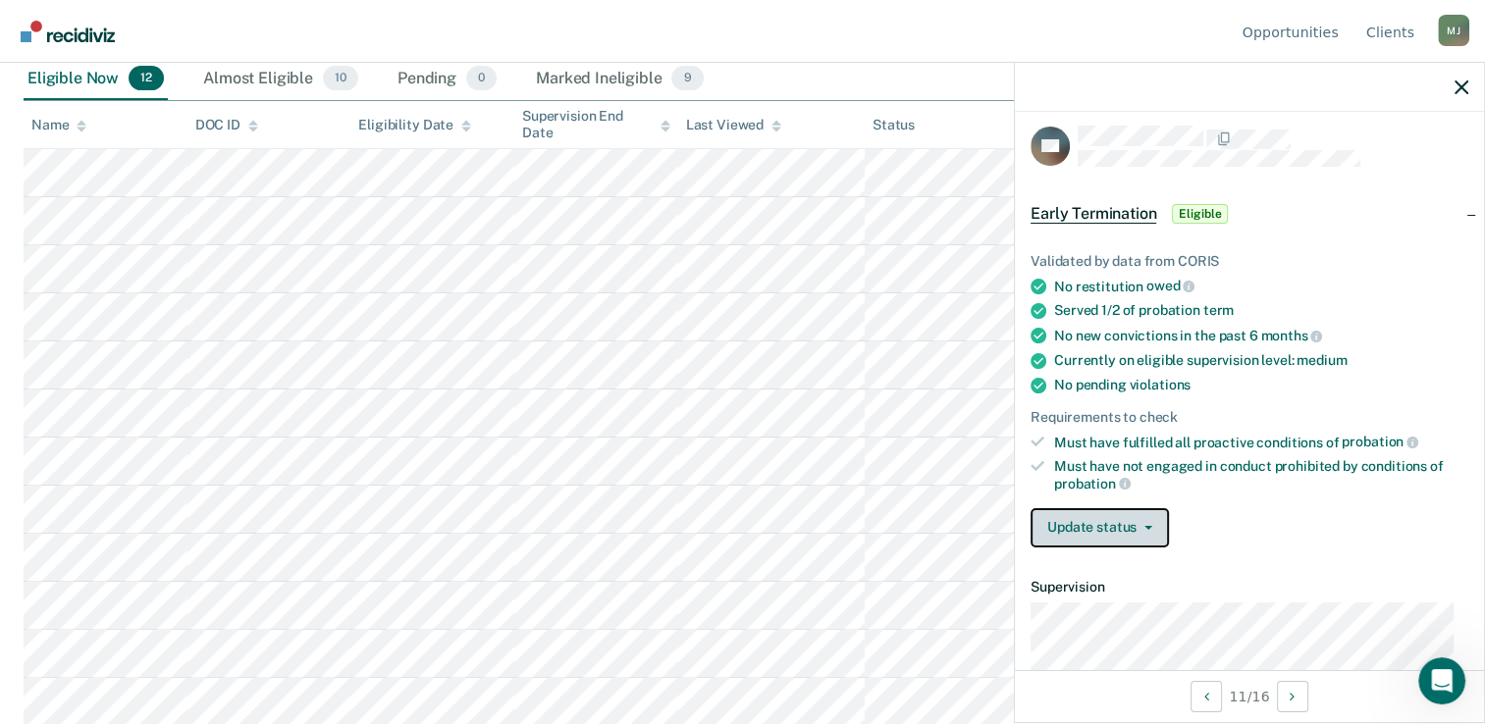
click at [1121, 516] on button "Update status" at bounding box center [1099, 527] width 138 height 39
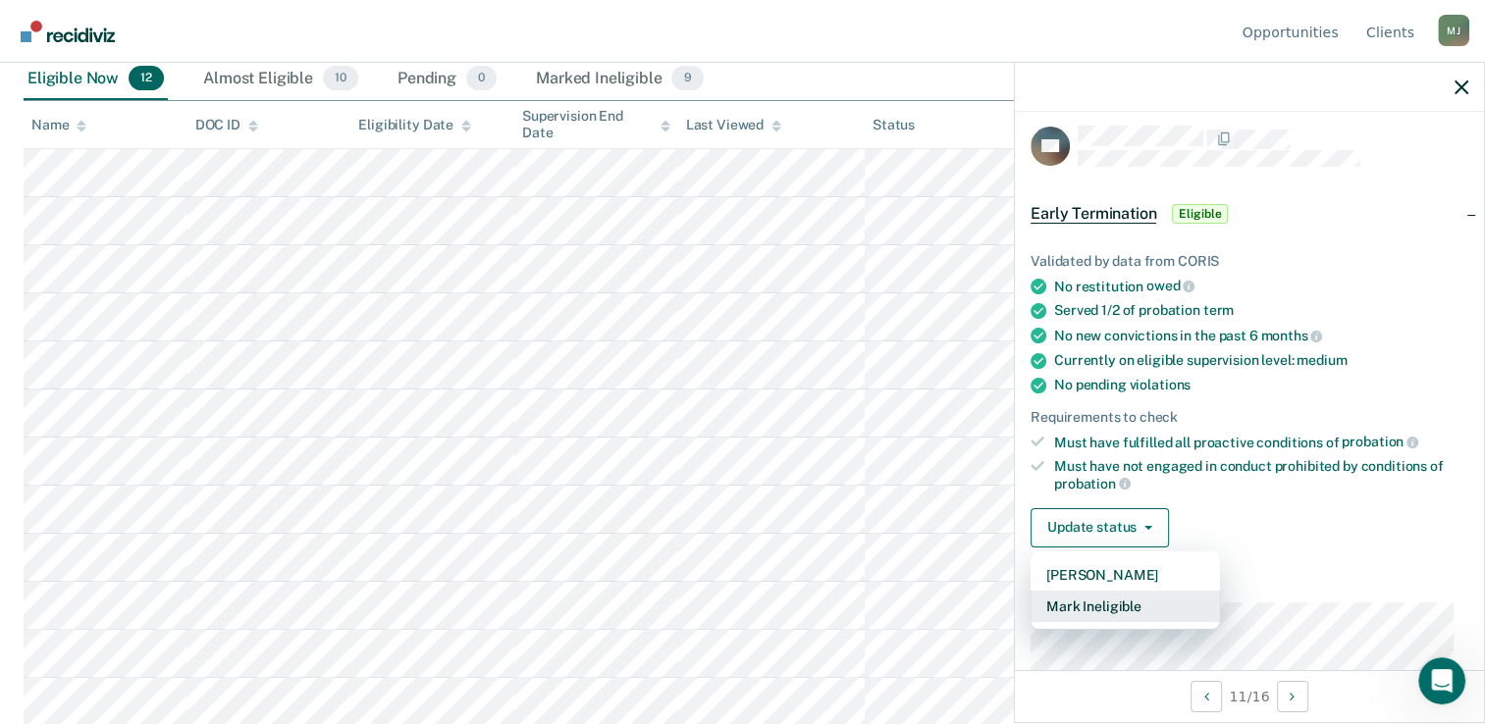
click at [1118, 606] on button "Mark Ineligible" at bounding box center [1124, 606] width 189 height 31
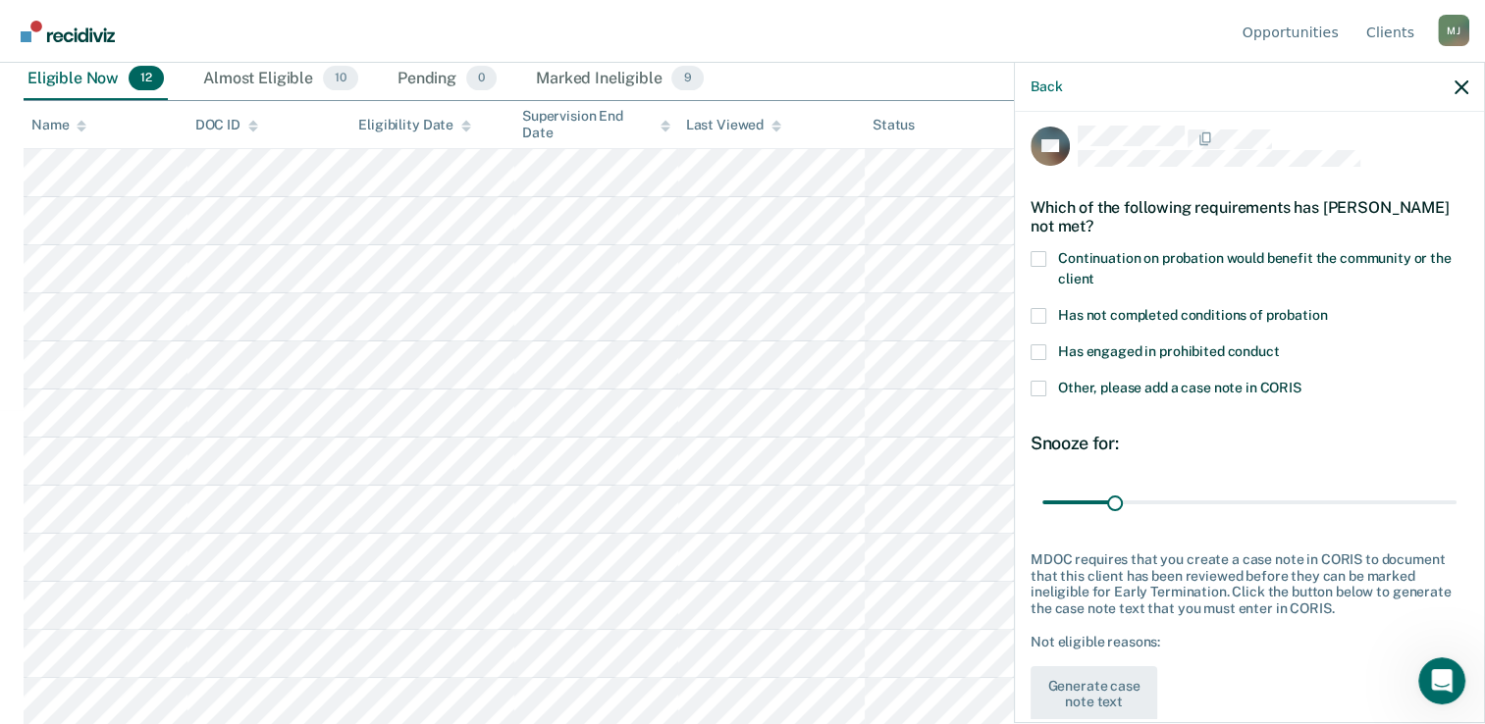
click at [1039, 312] on span at bounding box center [1038, 316] width 16 height 16
click at [1327, 308] on input "Has not completed conditions of probation" at bounding box center [1327, 308] width 0 height 0
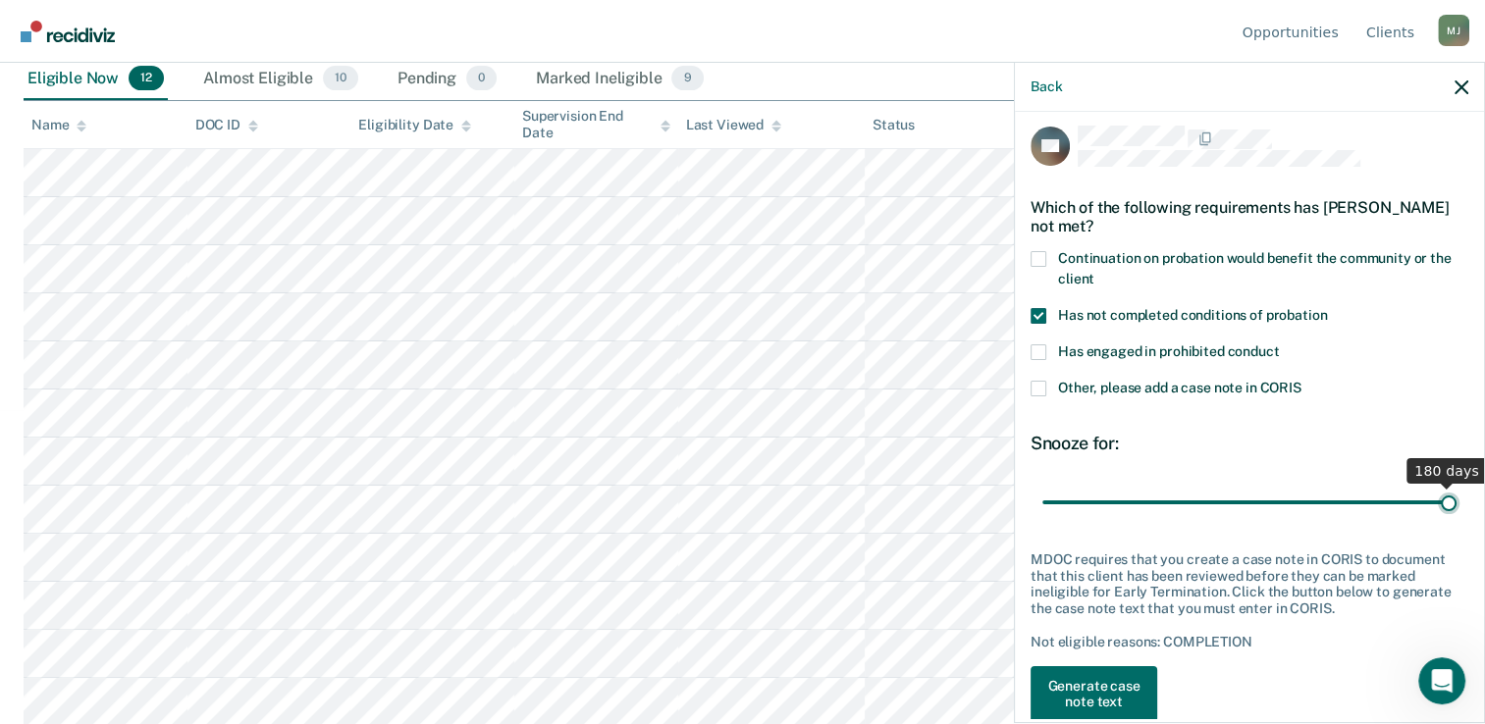
drag, startPoint x: 1111, startPoint y: 502, endPoint x: 1494, endPoint y: 503, distance: 383.6
type input "180"
click at [1456, 503] on input "range" at bounding box center [1249, 503] width 414 height 34
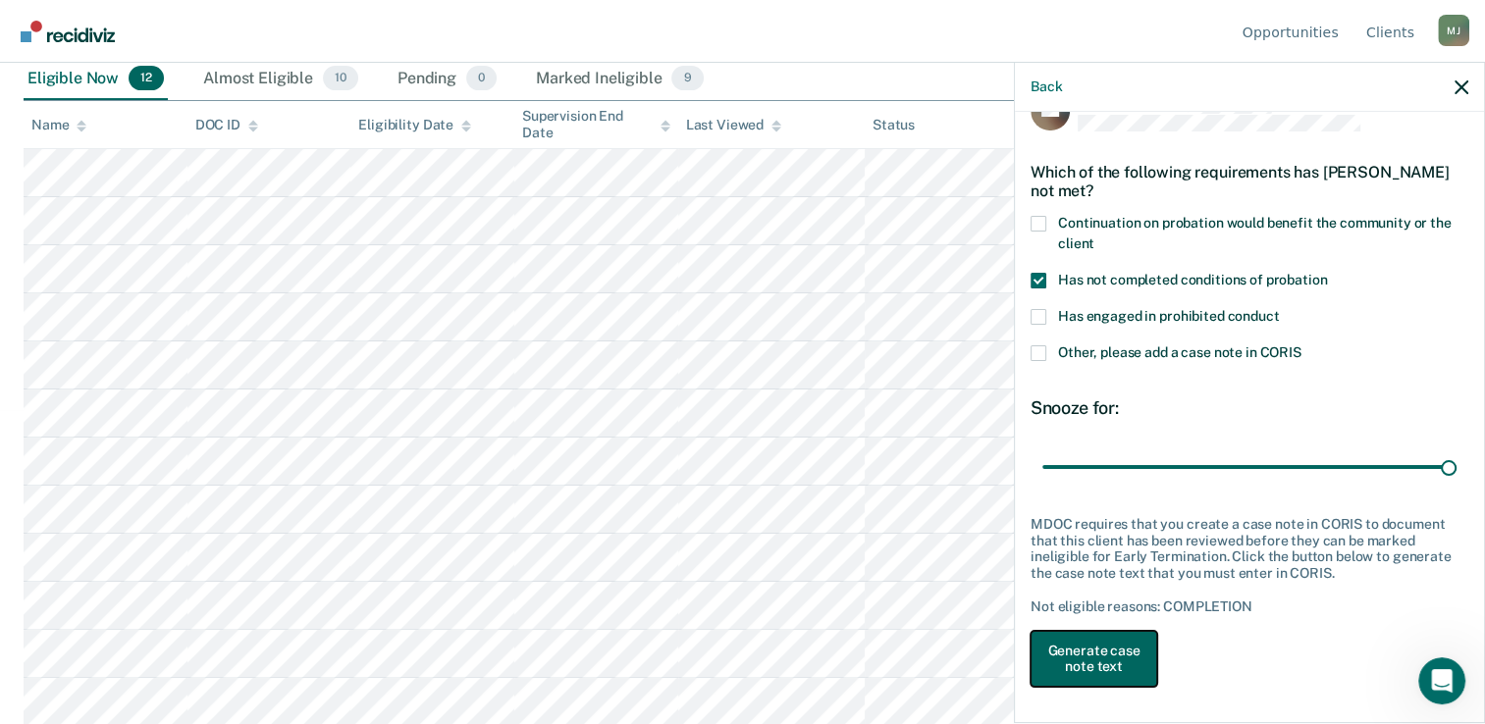
click at [1074, 655] on button "Generate case note text" at bounding box center [1093, 659] width 127 height 57
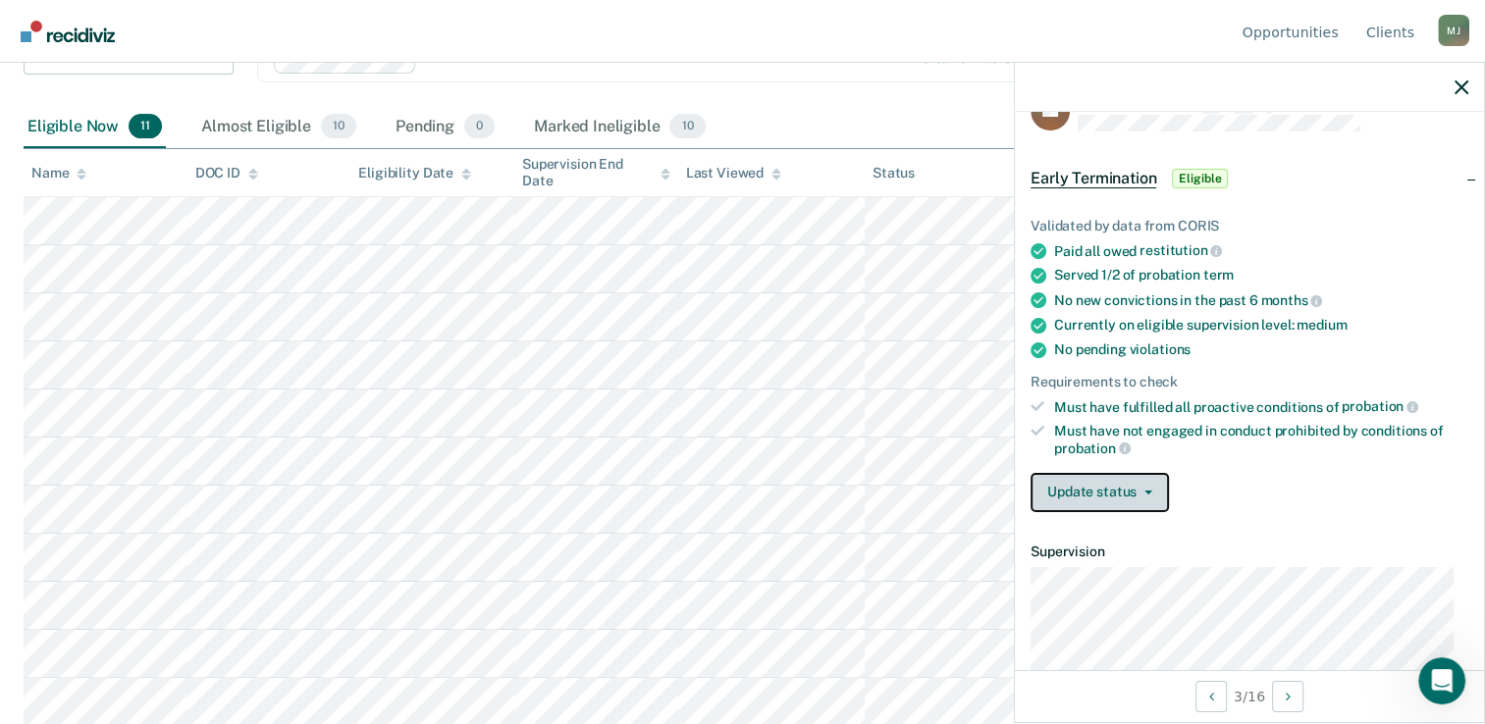
click at [1081, 481] on button "Update status" at bounding box center [1099, 492] width 138 height 39
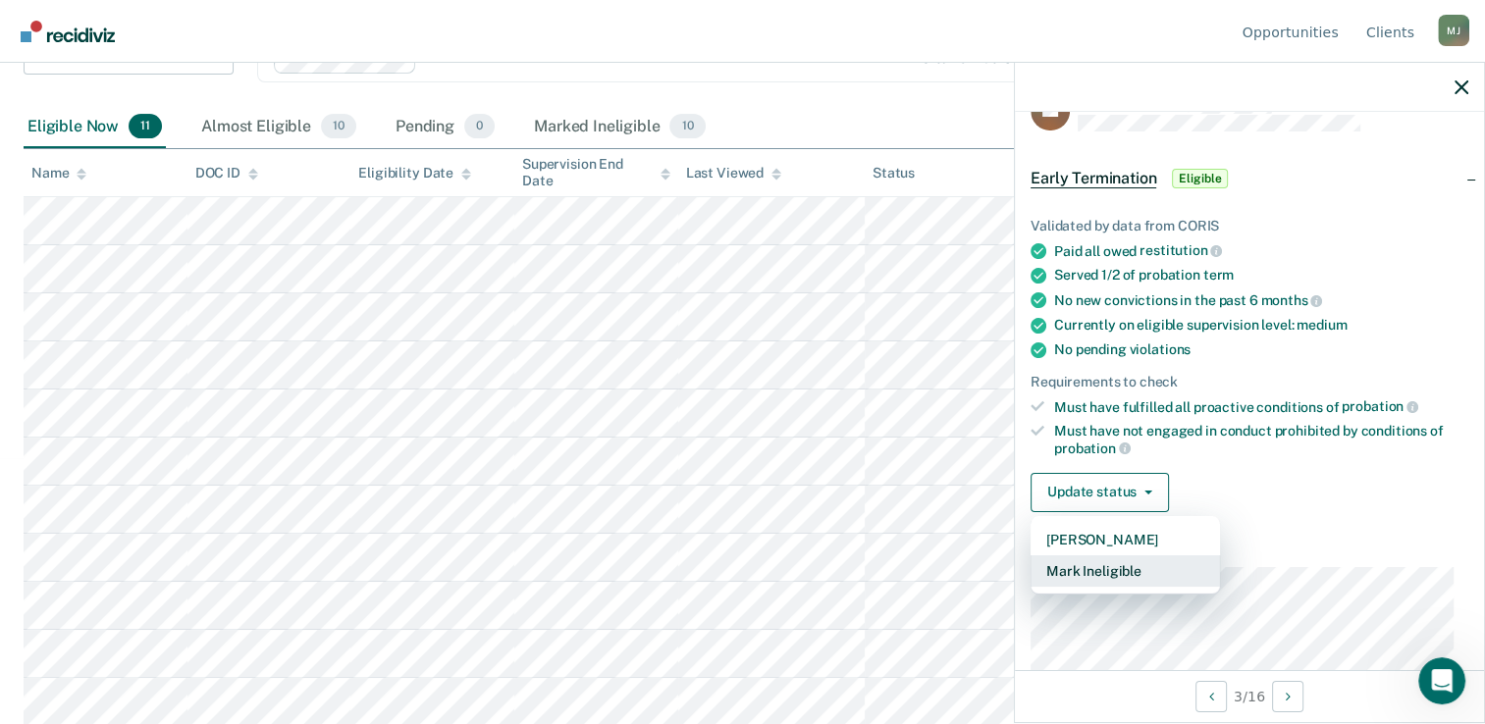
click at [1083, 570] on button "Mark Ineligible" at bounding box center [1124, 570] width 189 height 31
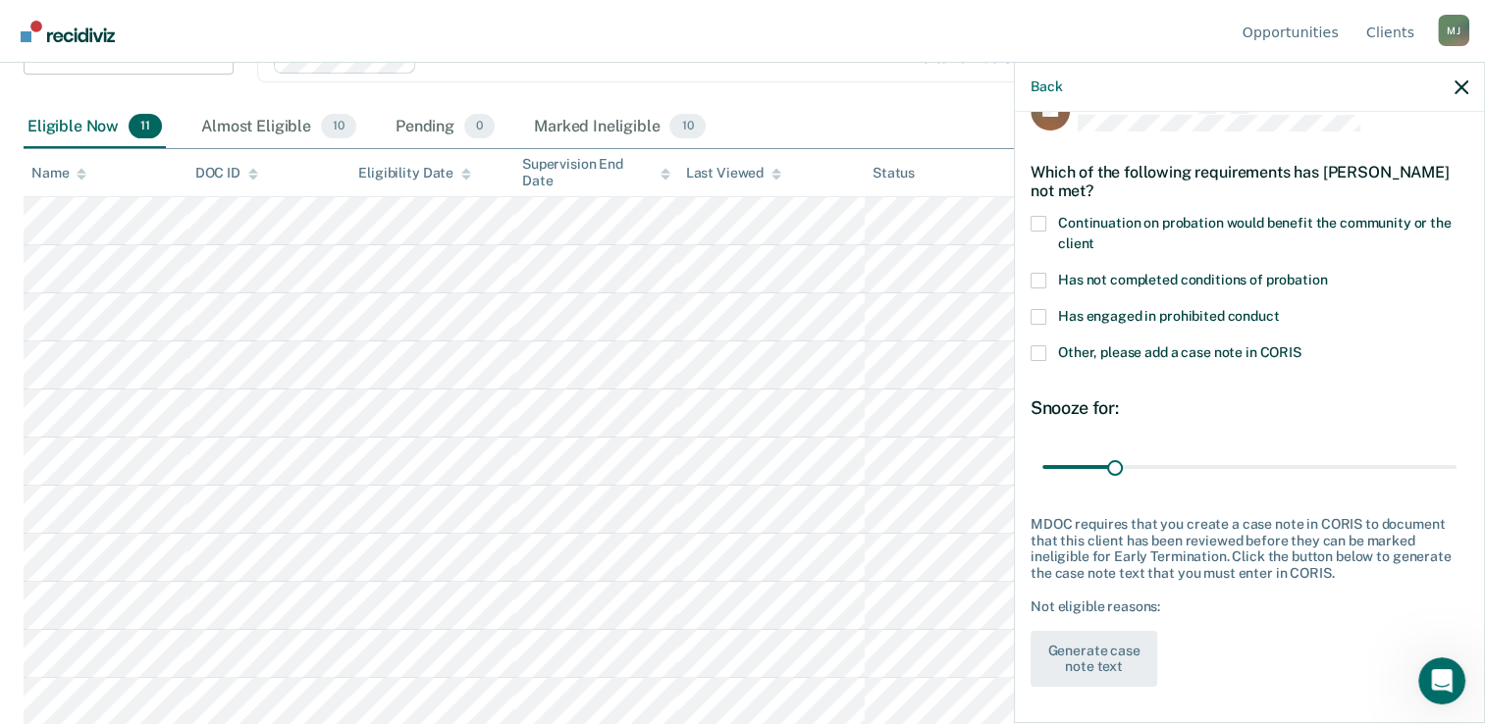
click at [1033, 277] on span at bounding box center [1038, 281] width 16 height 16
click at [1327, 273] on input "Has not completed conditions of probation" at bounding box center [1327, 273] width 0 height 0
click at [1036, 221] on span at bounding box center [1038, 224] width 16 height 16
click at [1094, 236] on input "Continuation on probation would benefit the community or the client" at bounding box center [1094, 236] width 0 height 0
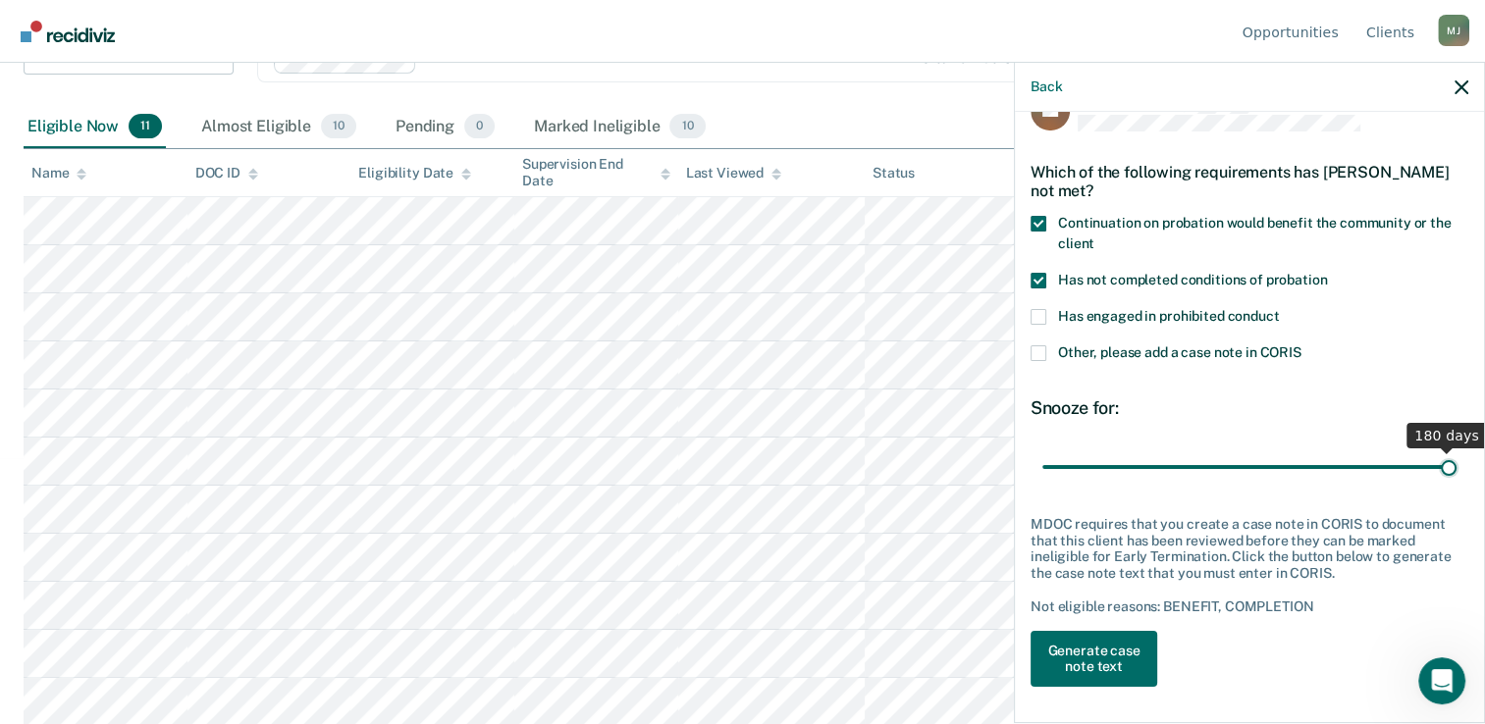
drag, startPoint x: 1106, startPoint y: 462, endPoint x: 1464, endPoint y: 460, distance: 358.1
type input "180"
click at [1456, 460] on input "range" at bounding box center [1249, 467] width 414 height 34
click at [1080, 669] on button "Generate case note text" at bounding box center [1093, 659] width 127 height 57
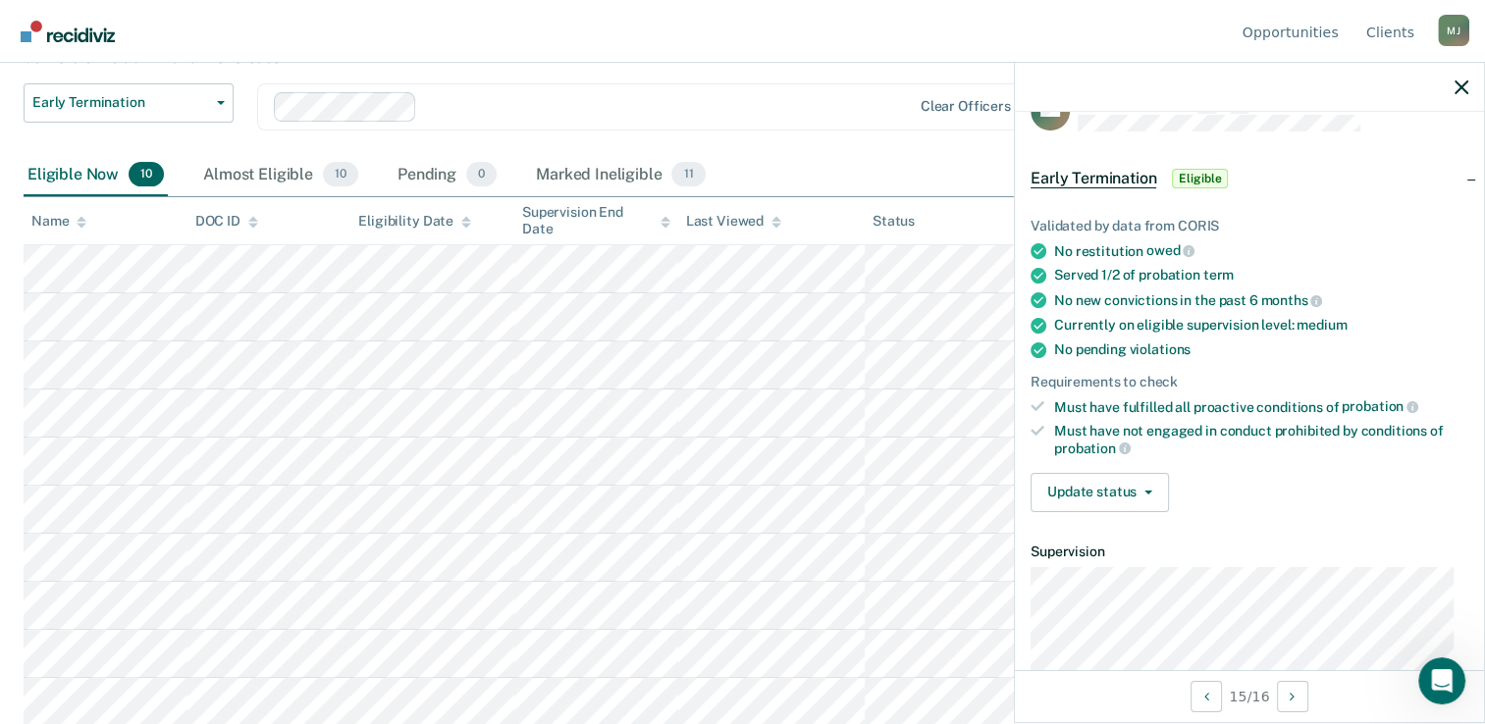
scroll to position [0, 0]
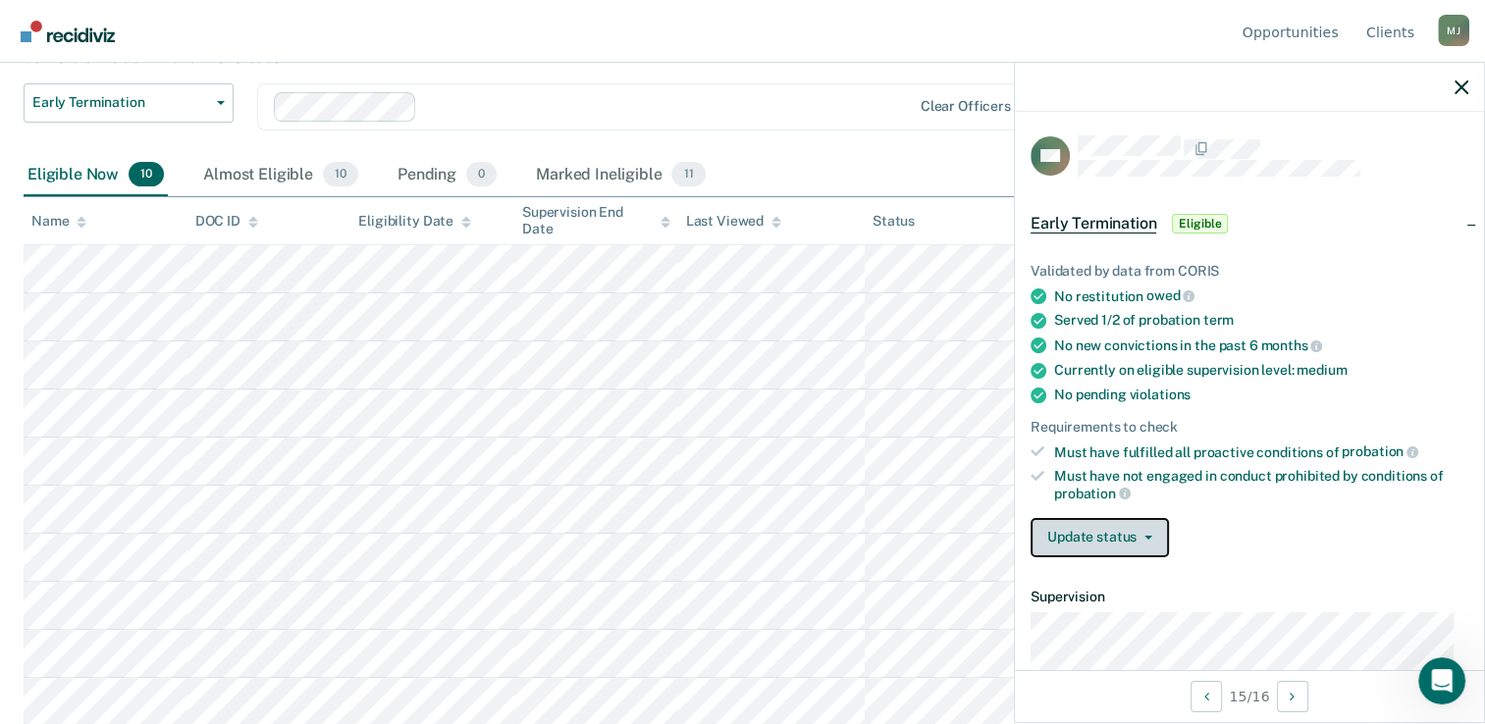
click at [1146, 536] on icon "button" at bounding box center [1148, 538] width 8 height 4
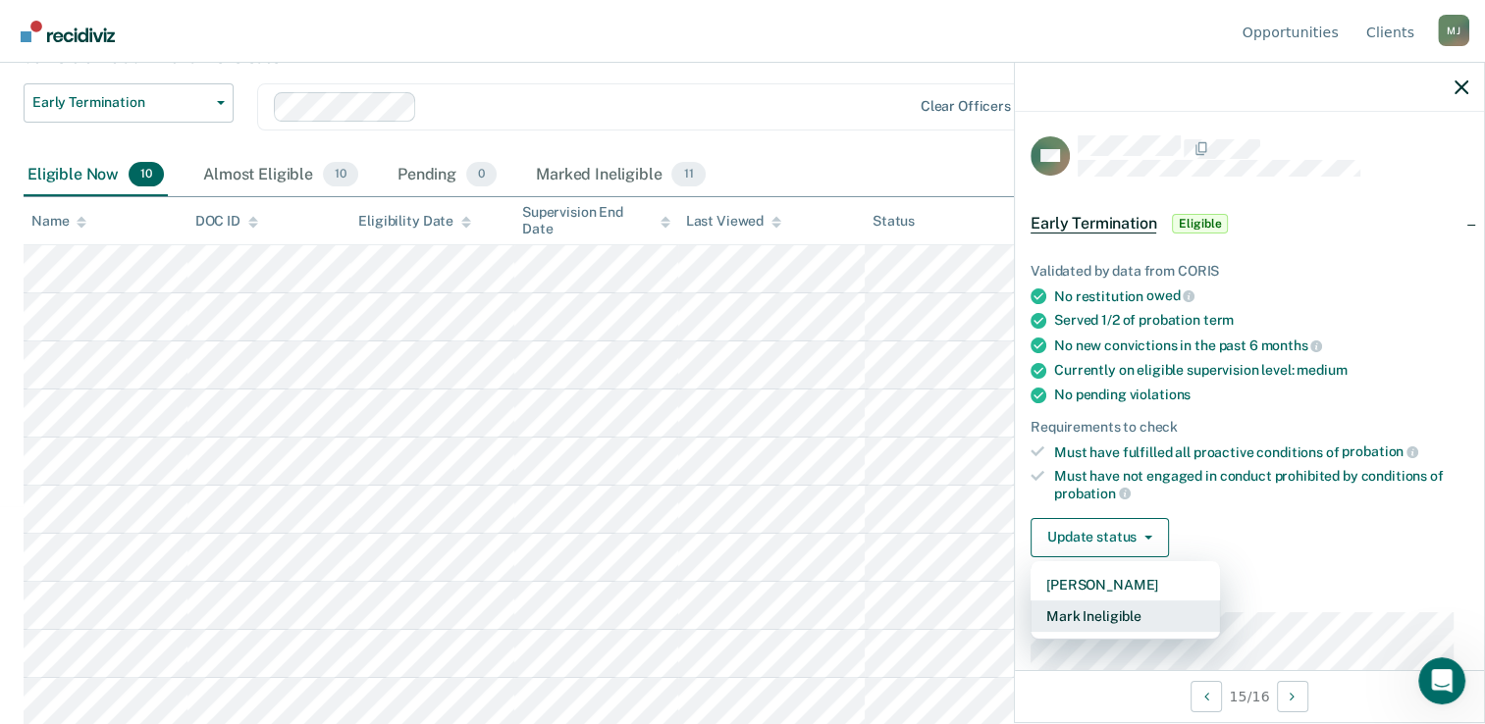
click at [1115, 611] on button "Mark Ineligible" at bounding box center [1124, 615] width 189 height 31
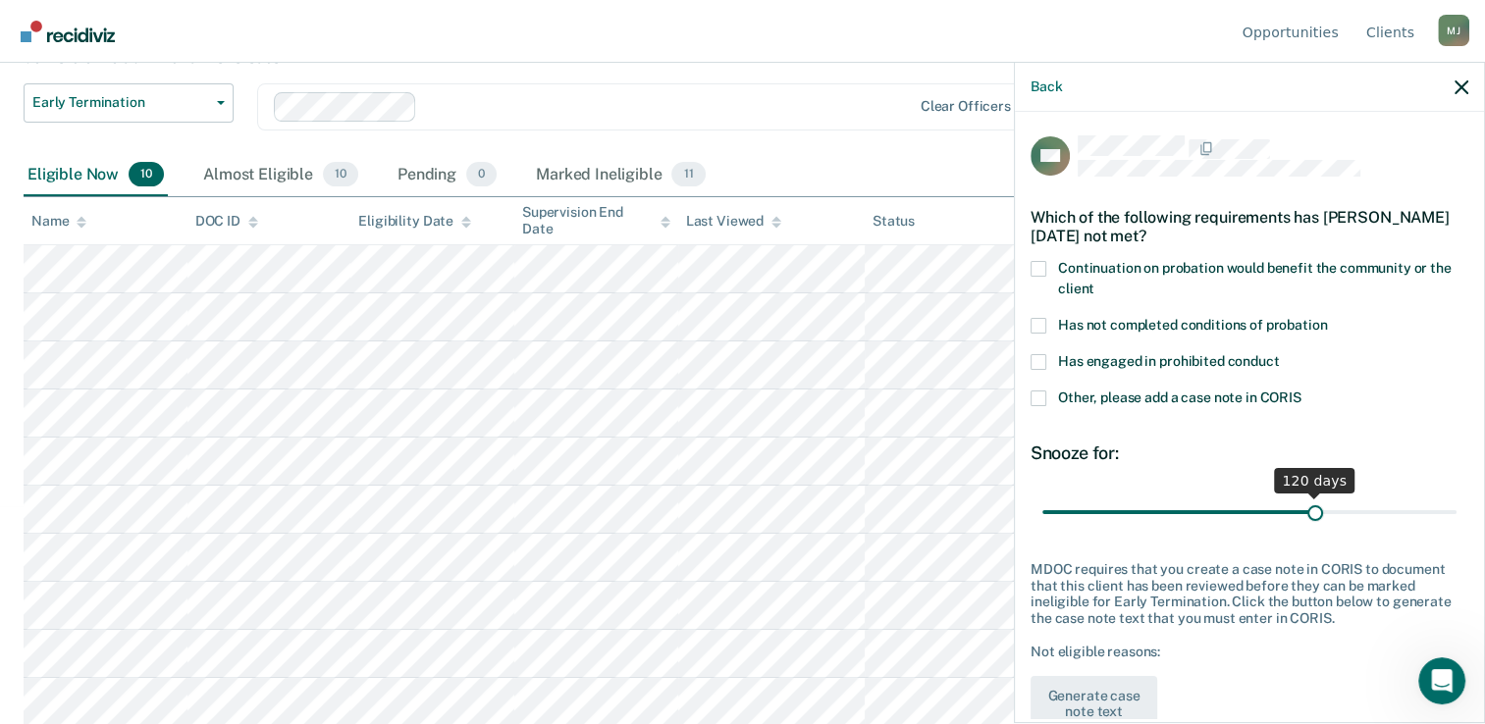
drag, startPoint x: 1111, startPoint y: 512, endPoint x: 1304, endPoint y: 515, distance: 193.3
type input "120"
click at [1304, 515] on input "range" at bounding box center [1249, 512] width 414 height 34
click at [1034, 358] on span at bounding box center [1038, 362] width 16 height 16
click at [1278, 354] on input "Has engaged in prohibited conduct" at bounding box center [1278, 354] width 0 height 0
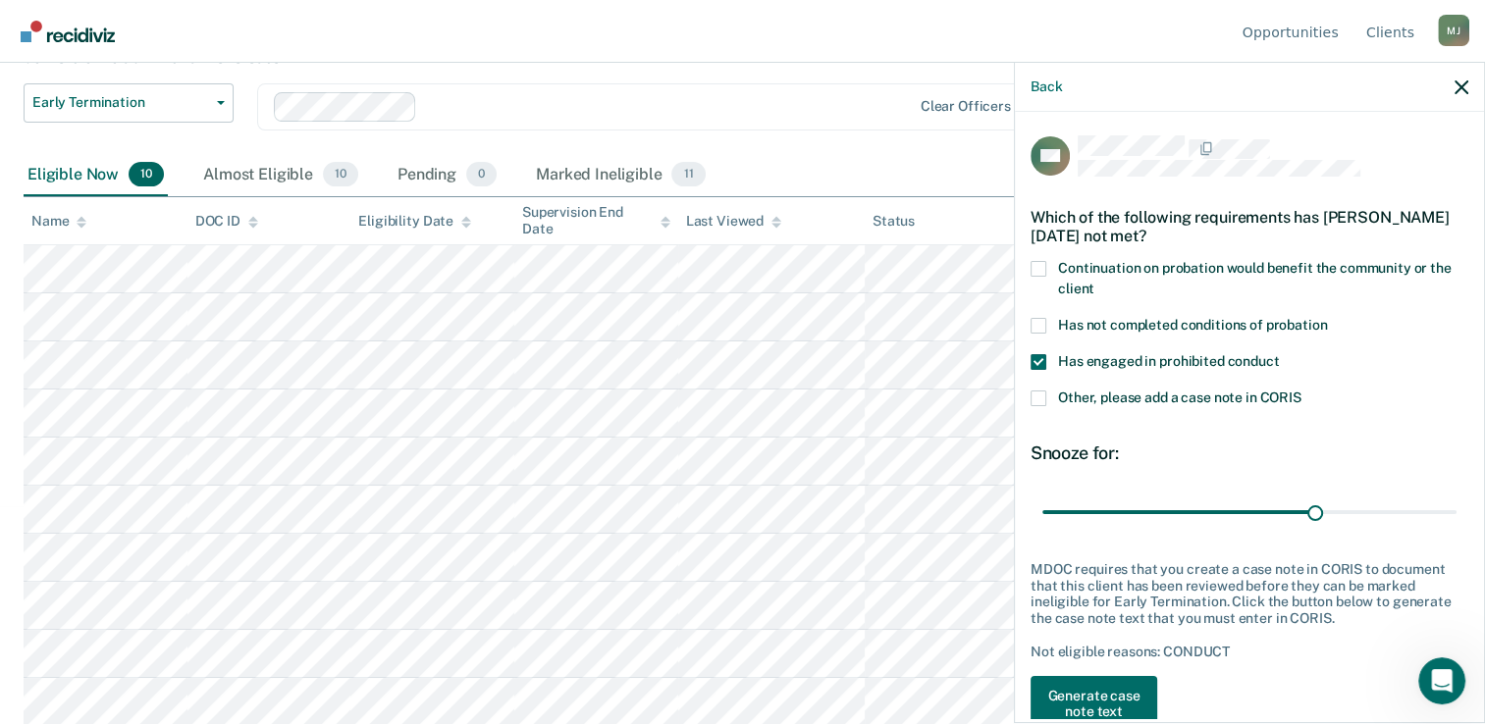
click at [1039, 332] on label "Has not completed conditions of probation" at bounding box center [1249, 328] width 438 height 21
click at [1327, 318] on input "Has not completed conditions of probation" at bounding box center [1327, 318] width 0 height 0
click at [1032, 268] on span at bounding box center [1038, 269] width 16 height 16
click at [1094, 282] on input "Continuation on probation would benefit the community or the client" at bounding box center [1094, 282] width 0 height 0
click at [1126, 689] on button "Generate case note text" at bounding box center [1093, 704] width 127 height 57
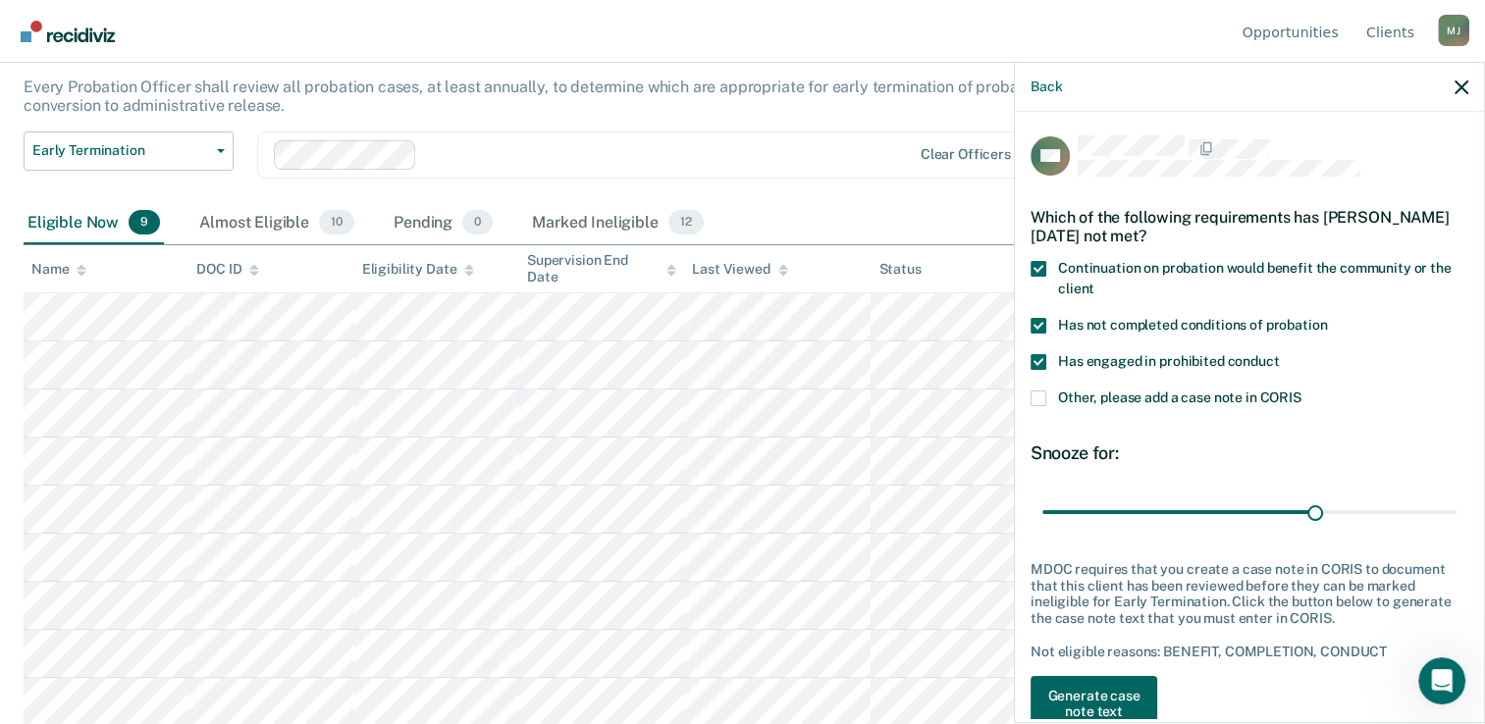
scroll to position [10, 0]
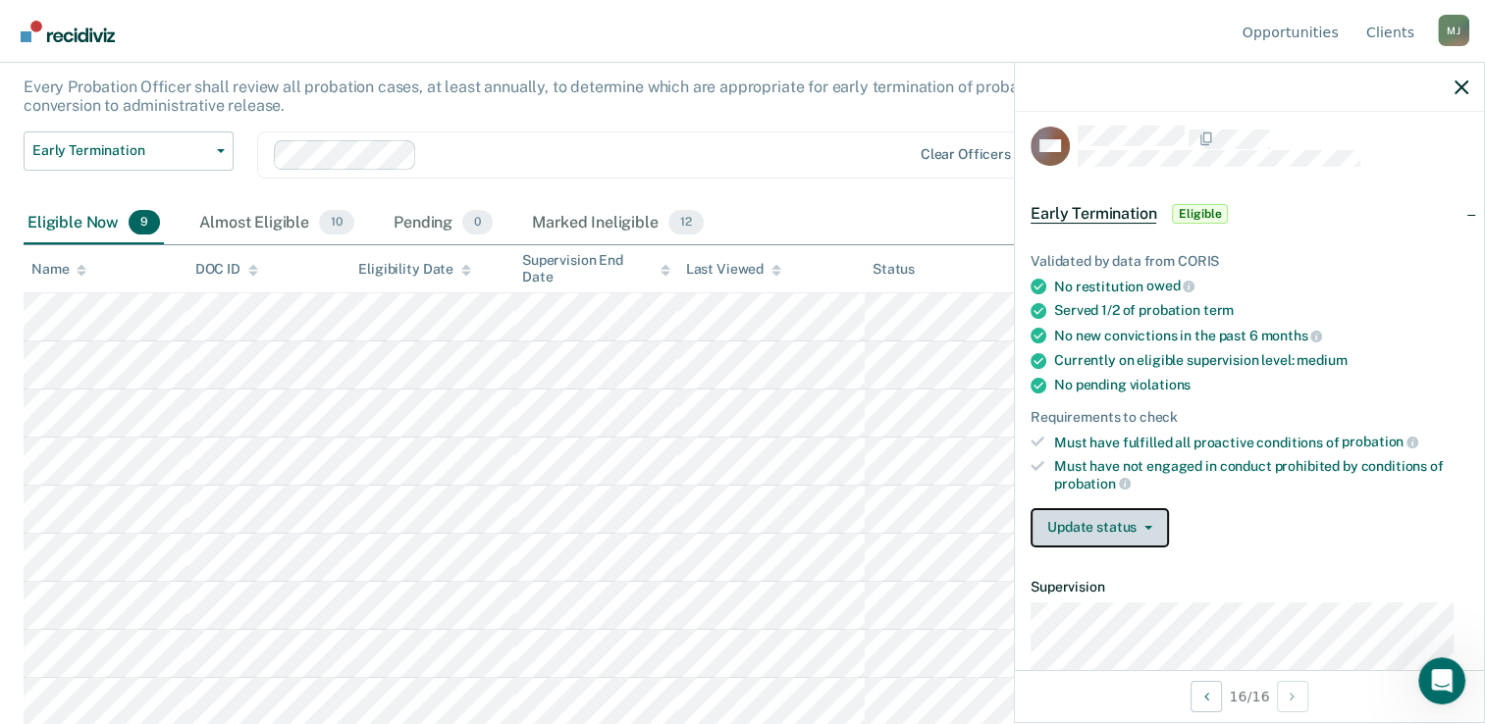
click at [1110, 520] on button "Update status" at bounding box center [1099, 527] width 138 height 39
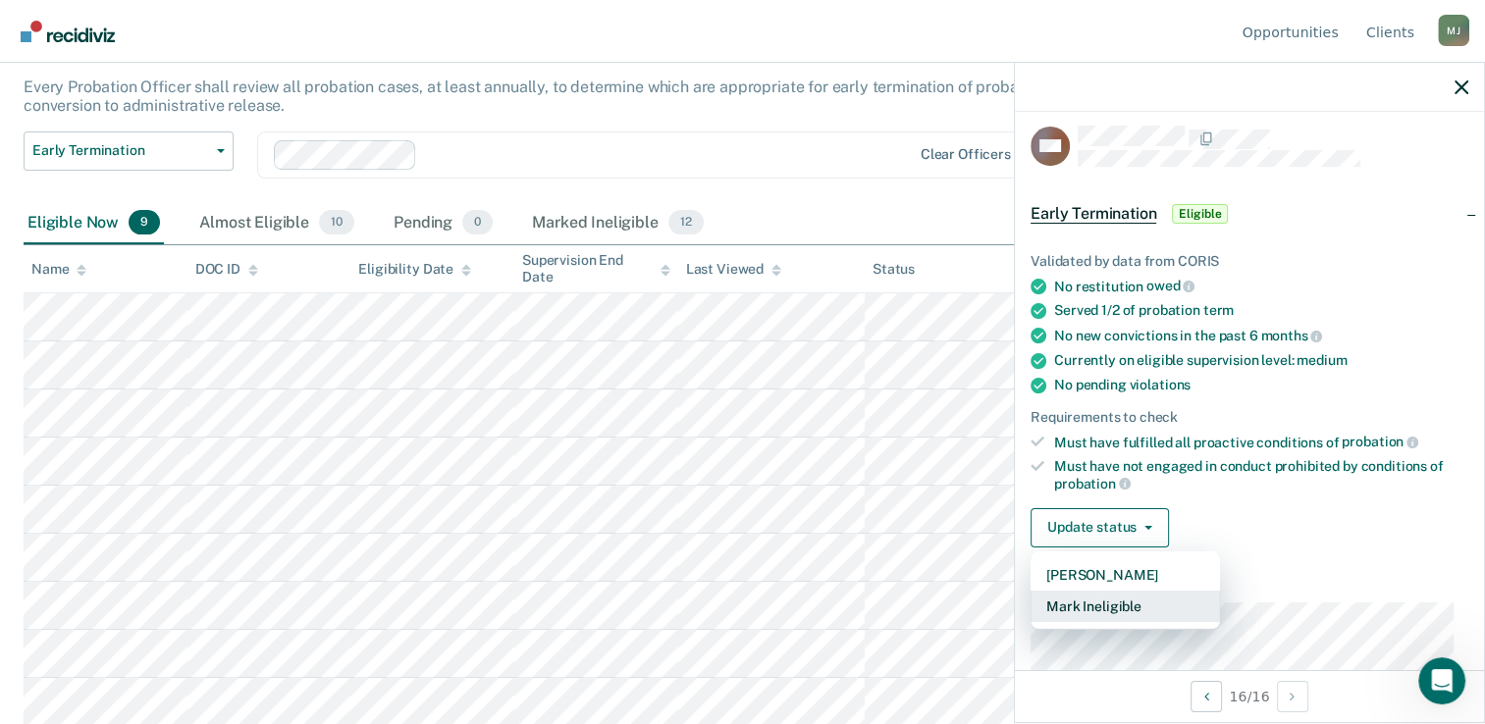
click at [1101, 604] on button "Mark Ineligible" at bounding box center [1124, 606] width 189 height 31
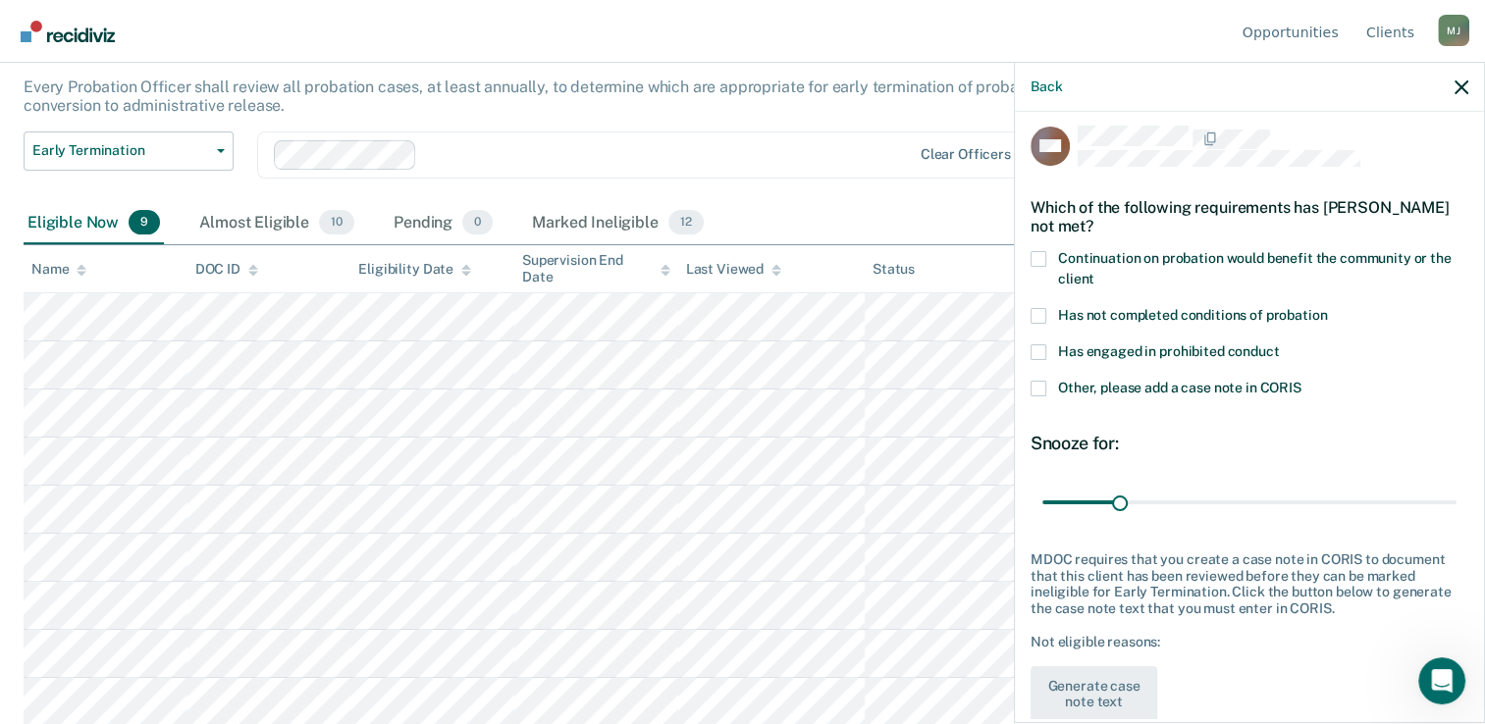
click at [1045, 258] on label "Continuation on probation would benefit the community or the client" at bounding box center [1249, 271] width 438 height 41
click at [1094, 272] on input "Continuation on probation would benefit the community or the client" at bounding box center [1094, 272] width 0 height 0
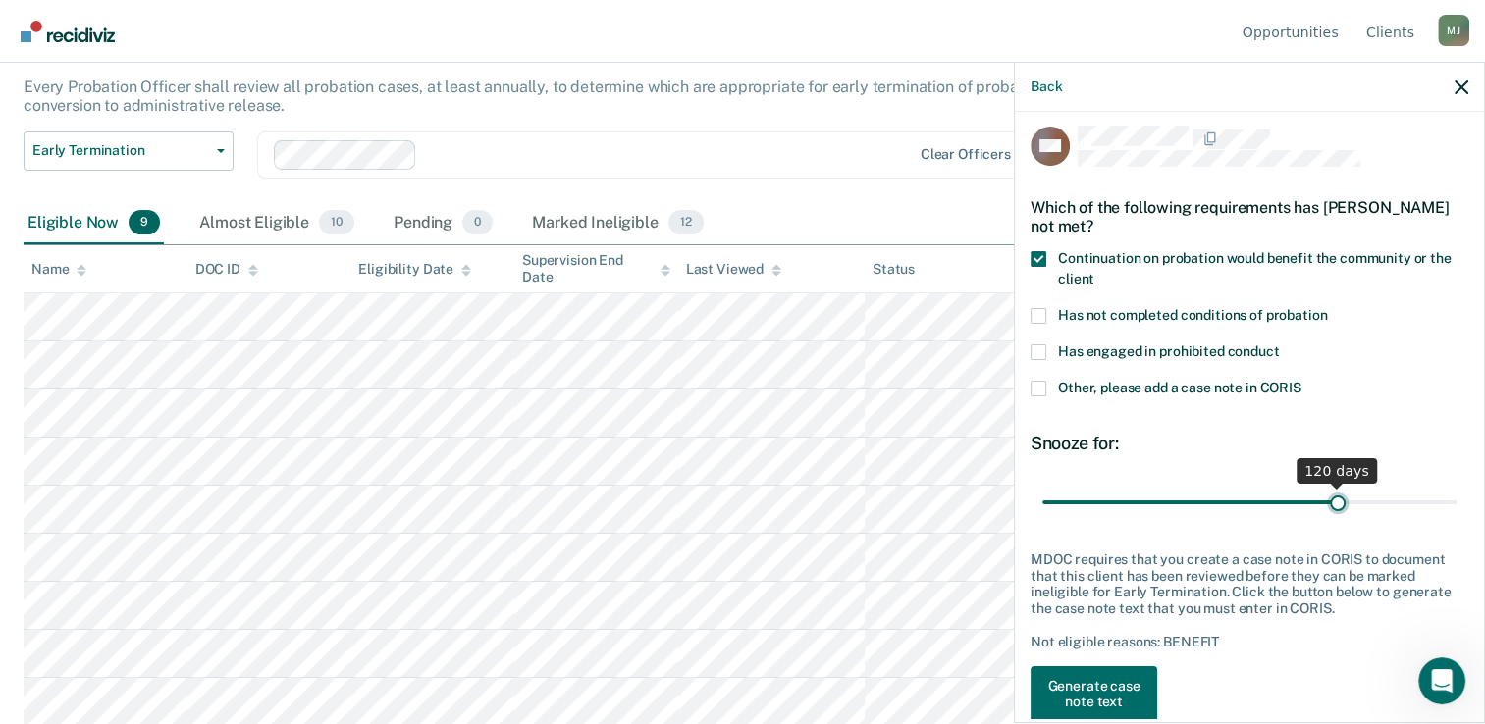
drag, startPoint x: 1119, startPoint y: 497, endPoint x: 1327, endPoint y: 505, distance: 208.2
type input "120"
click at [1327, 505] on input "range" at bounding box center [1249, 503] width 414 height 34
click at [1091, 691] on button "Generate case note text" at bounding box center [1093, 694] width 127 height 57
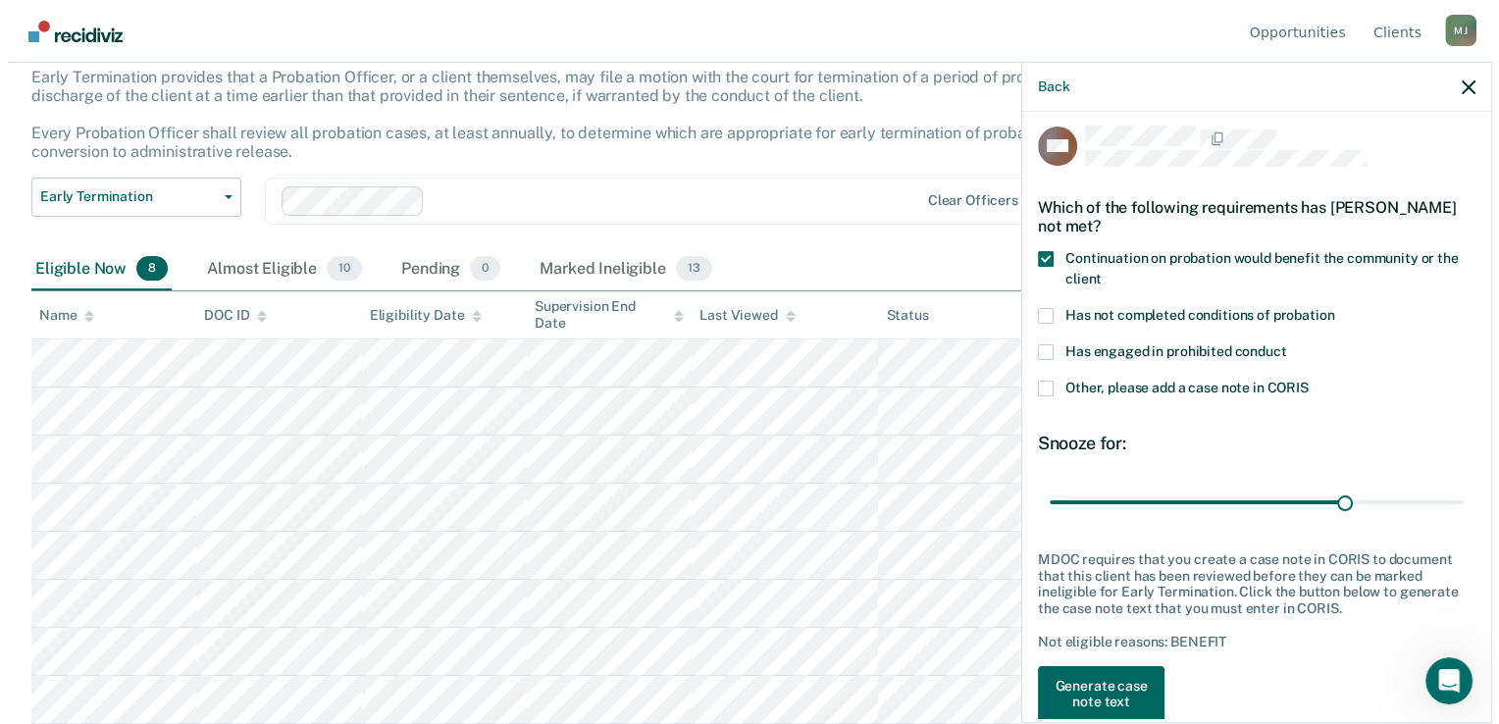
scroll to position [122, 0]
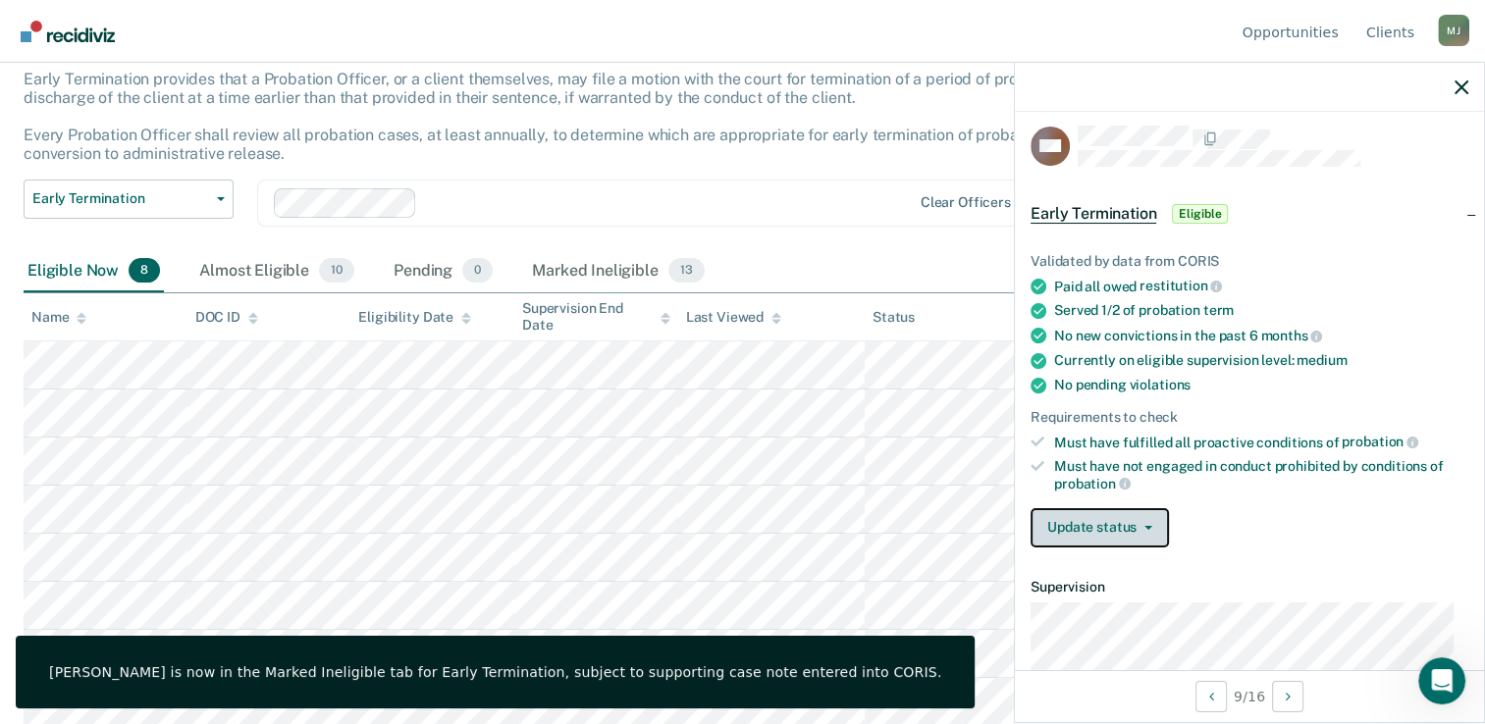
click at [1107, 524] on button "Update status" at bounding box center [1099, 527] width 138 height 39
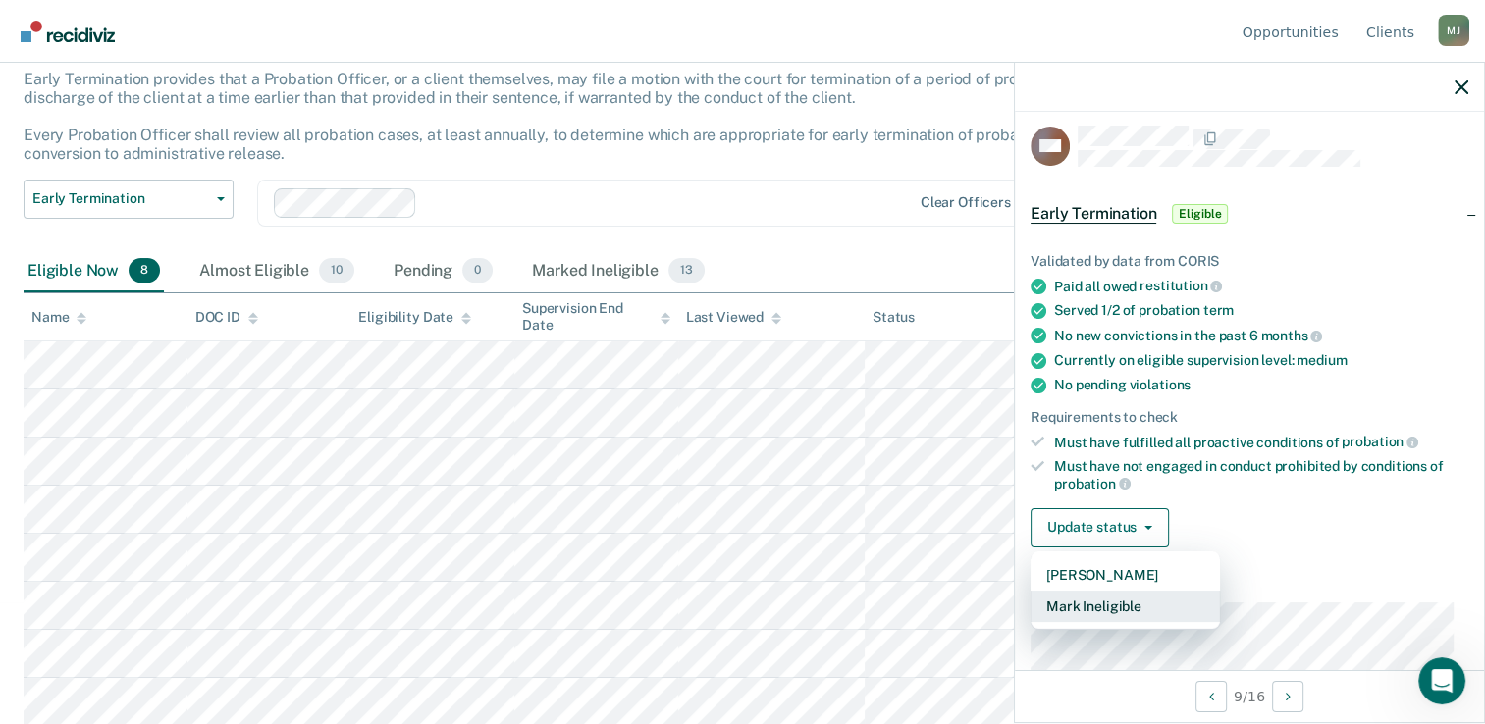
click at [1101, 610] on button "Mark Ineligible" at bounding box center [1124, 606] width 189 height 31
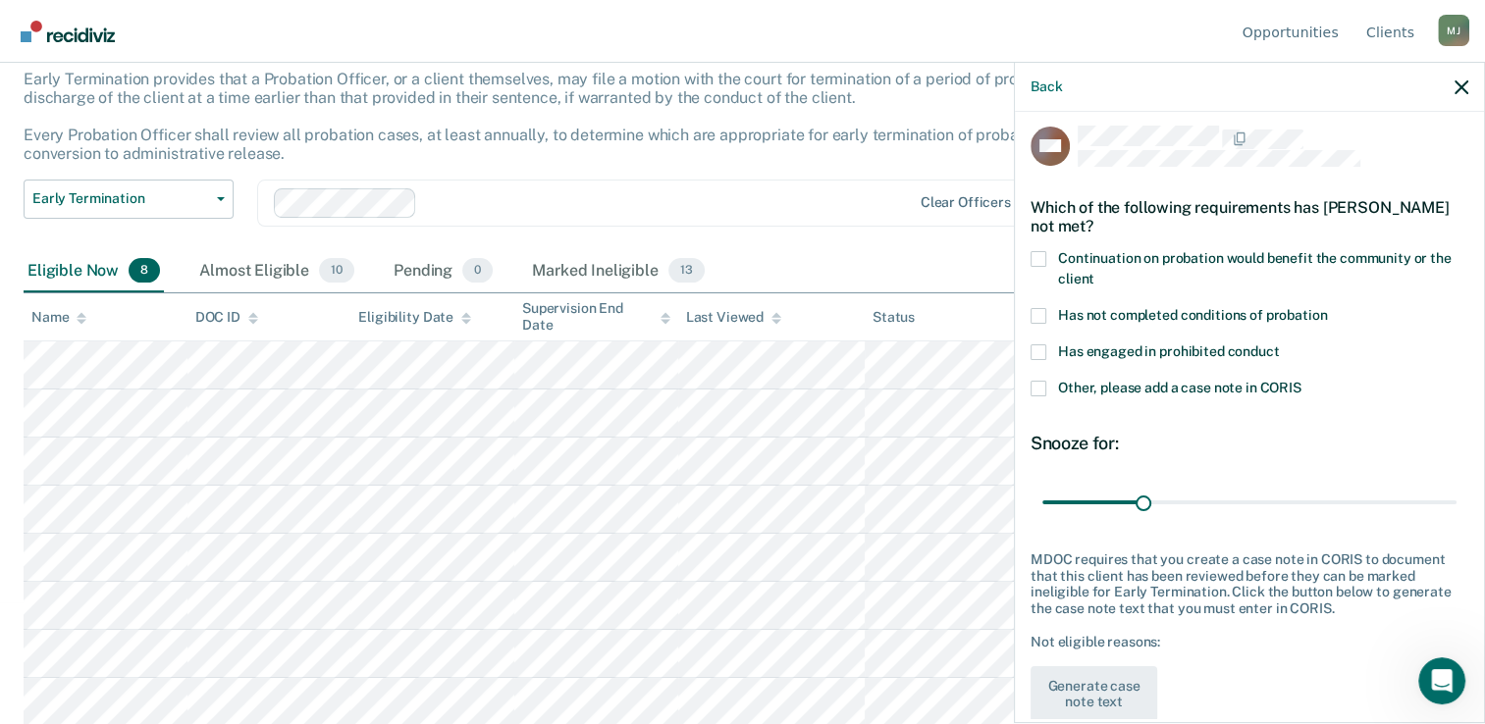
click at [1043, 253] on span at bounding box center [1038, 259] width 16 height 16
click at [1094, 272] on input "Continuation on probation would benefit the community or the client" at bounding box center [1094, 272] width 0 height 0
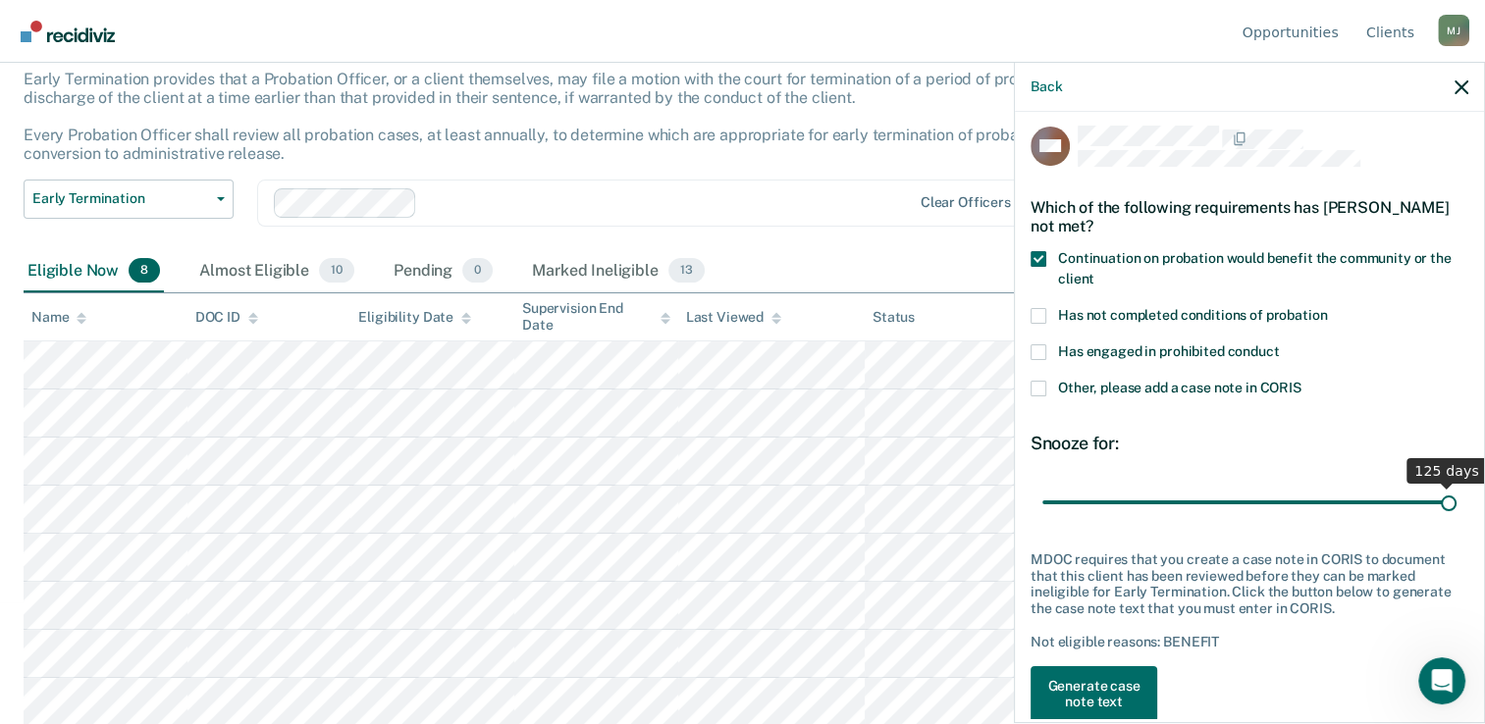
drag, startPoint x: 1138, startPoint y: 496, endPoint x: 1502, endPoint y: 514, distance: 364.4
type input "125"
click at [1456, 514] on input "range" at bounding box center [1249, 503] width 414 height 34
click at [1099, 693] on button "Generate case note text" at bounding box center [1093, 694] width 127 height 57
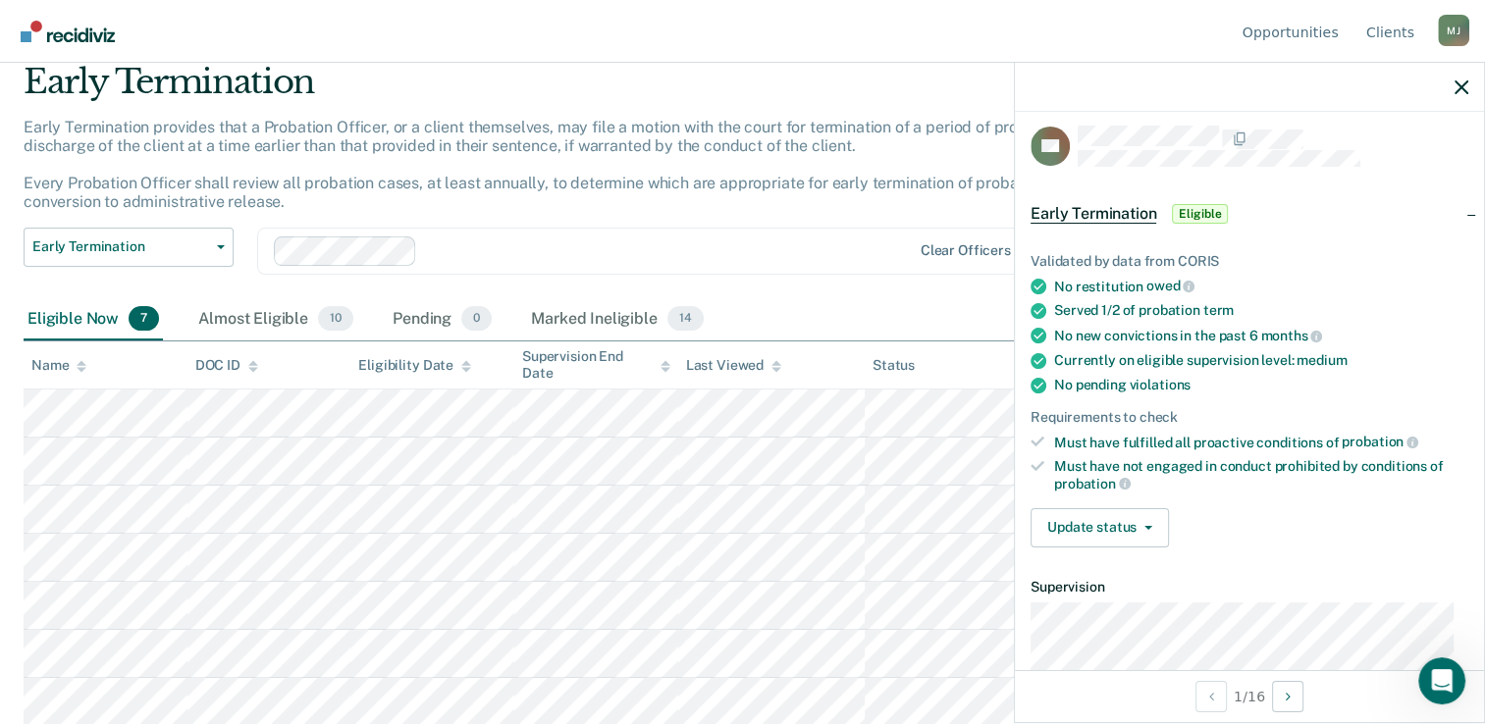
scroll to position [108, 0]
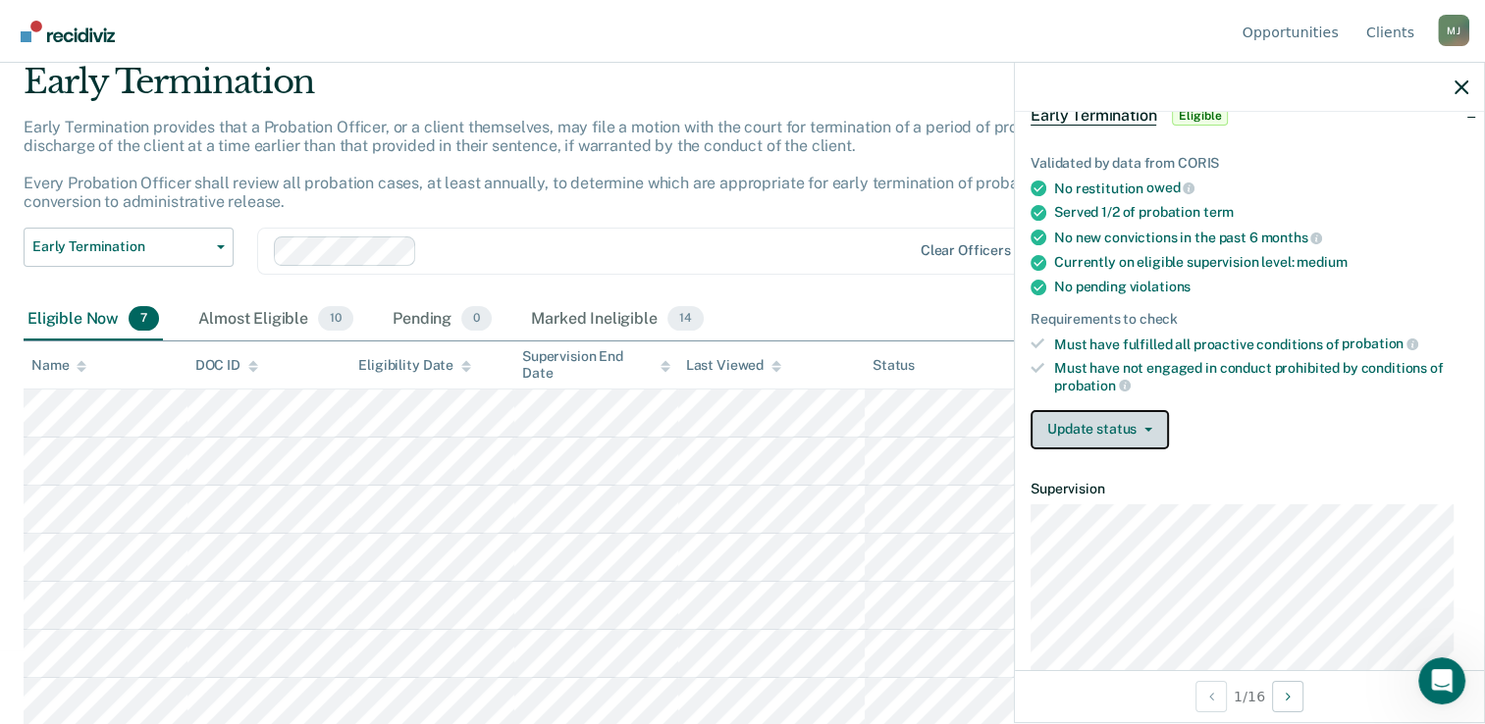
click at [1117, 422] on button "Update status" at bounding box center [1099, 429] width 138 height 39
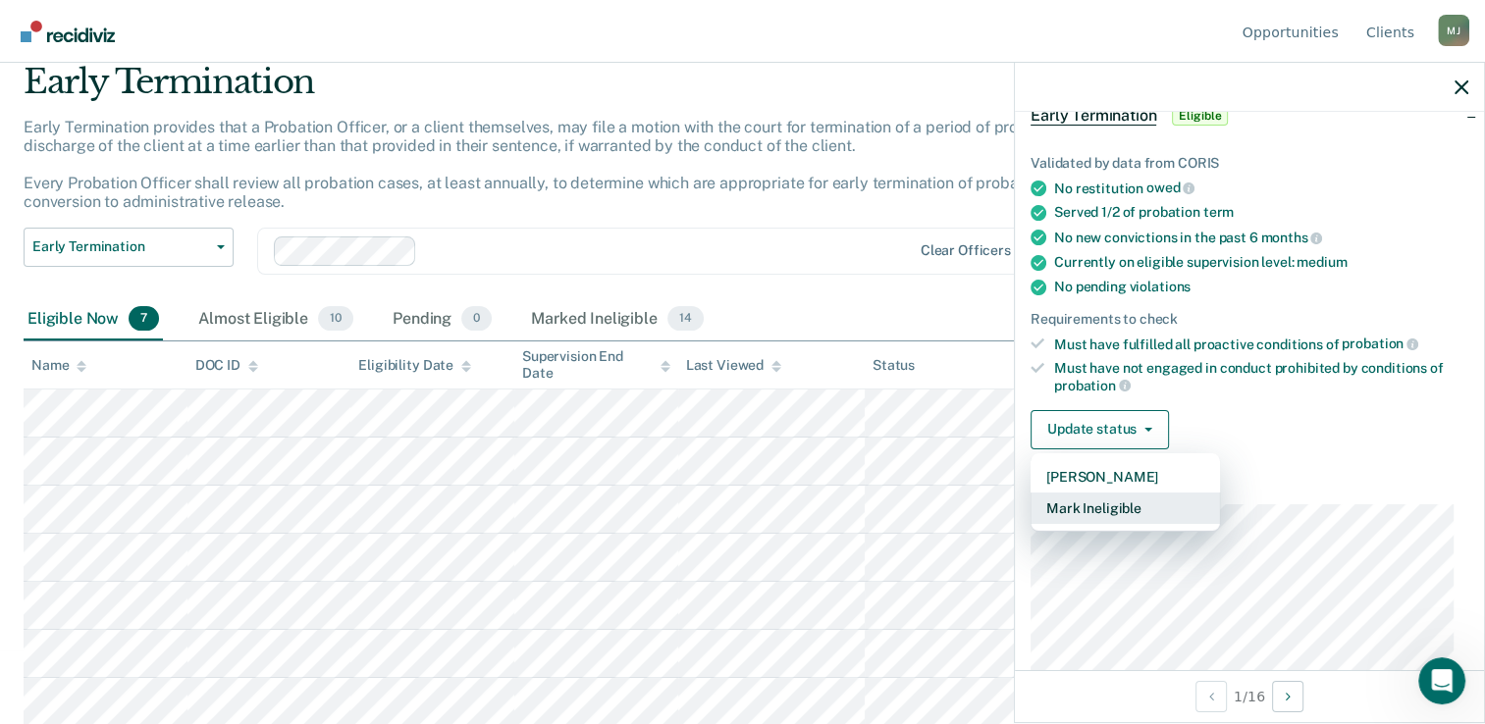
click at [1123, 504] on button "Mark Ineligible" at bounding box center [1124, 508] width 189 height 31
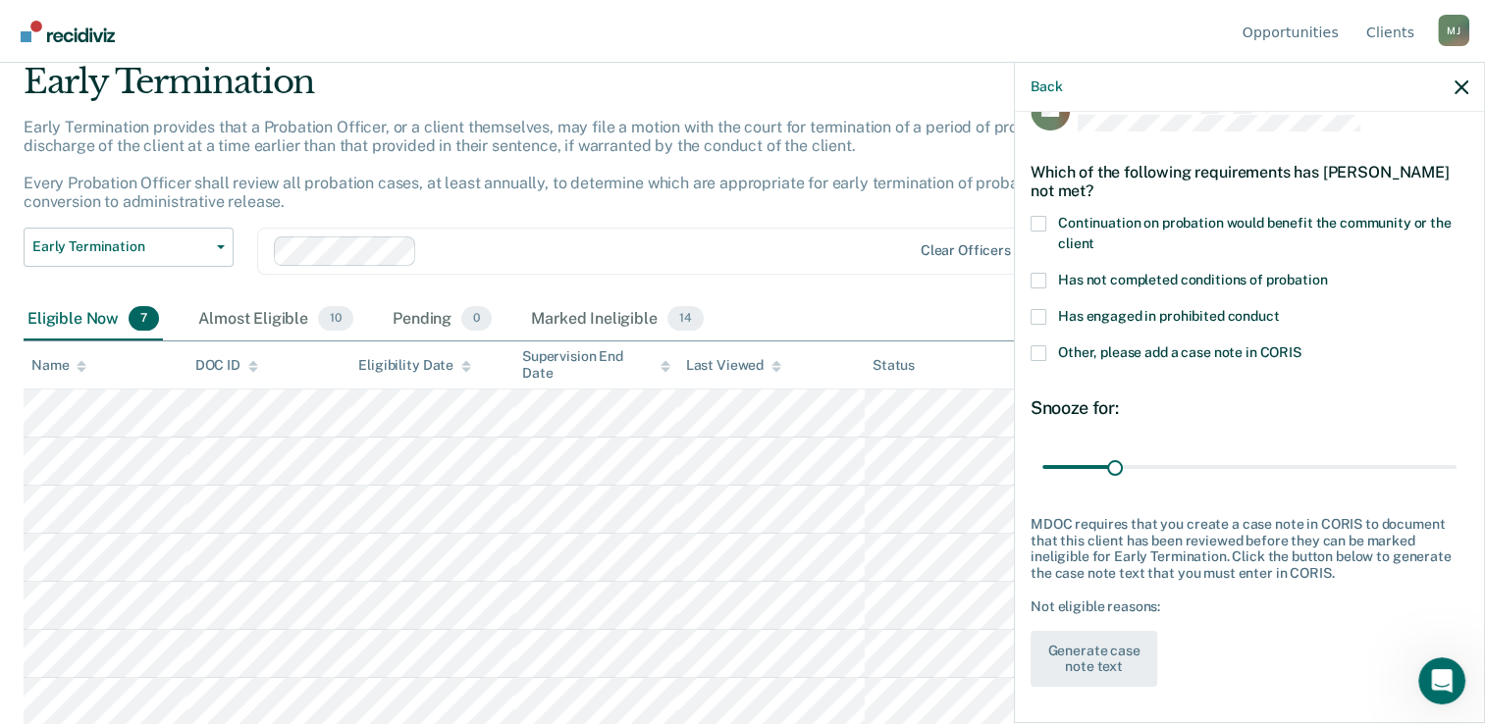
click at [1039, 222] on span at bounding box center [1038, 224] width 16 height 16
click at [1094, 236] on input "Continuation on probation would benefit the community or the client" at bounding box center [1094, 236] width 0 height 0
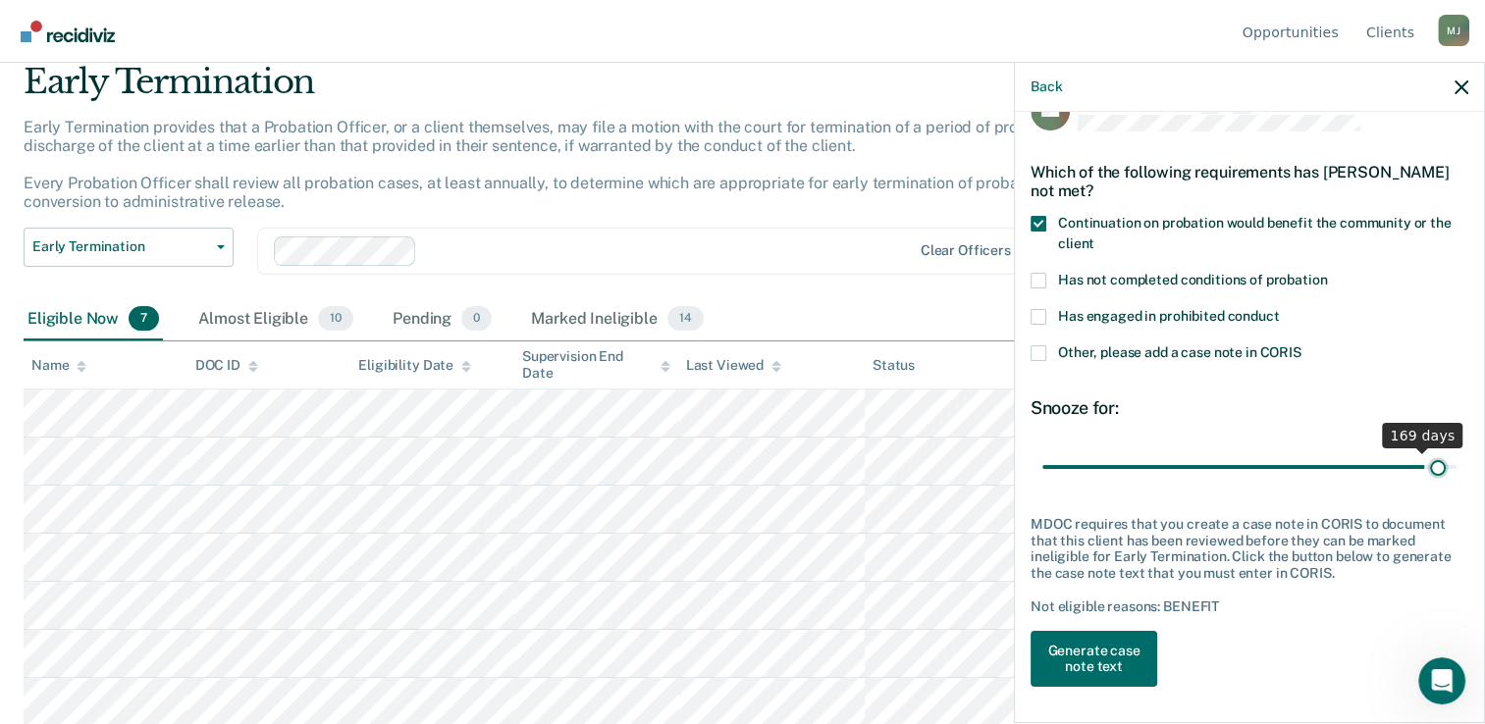
drag, startPoint x: 1114, startPoint y: 463, endPoint x: 1422, endPoint y: 475, distance: 308.3
type input "175"
click at [1422, 475] on input "range" at bounding box center [1249, 467] width 414 height 34
click at [1079, 663] on button "Generate case note text" at bounding box center [1093, 659] width 127 height 57
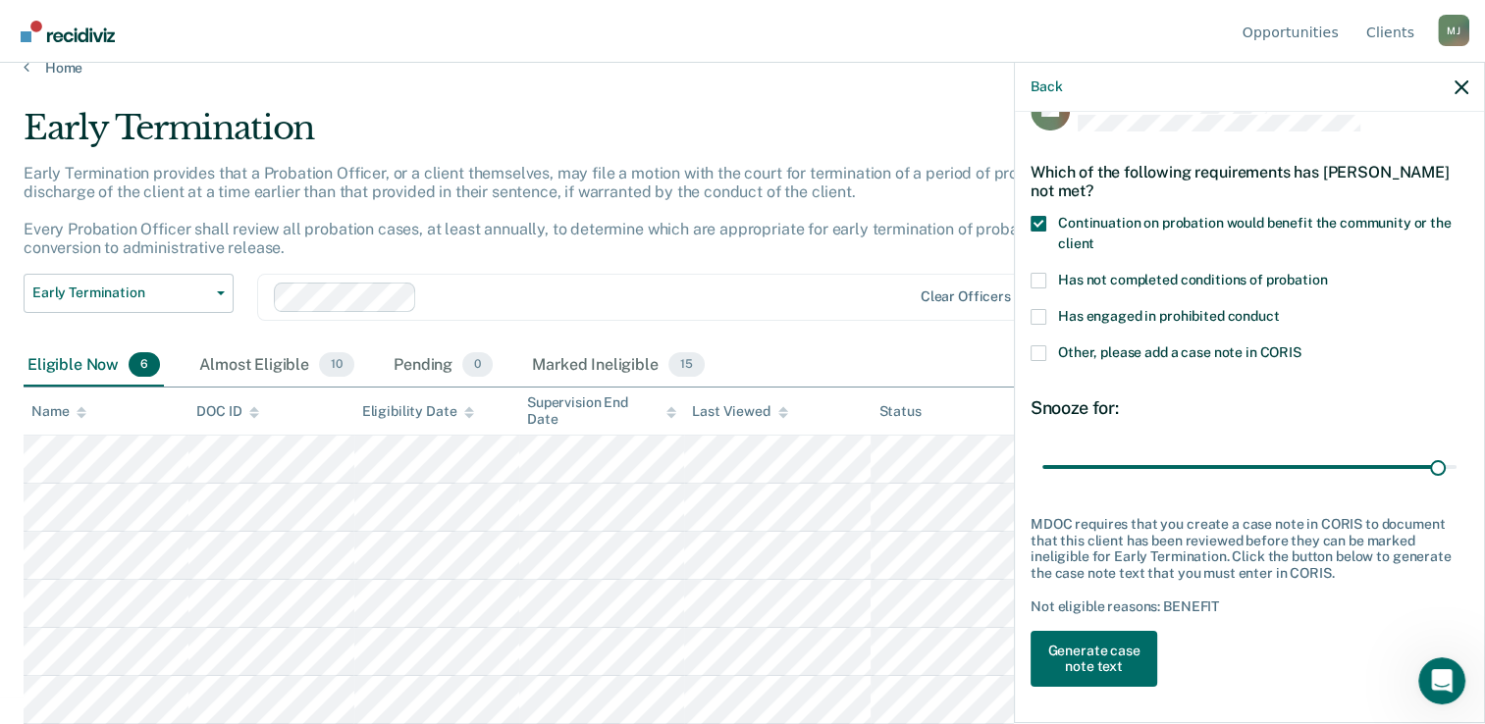
scroll to position [26, 0]
